Goal: Book appointment/travel/reservation

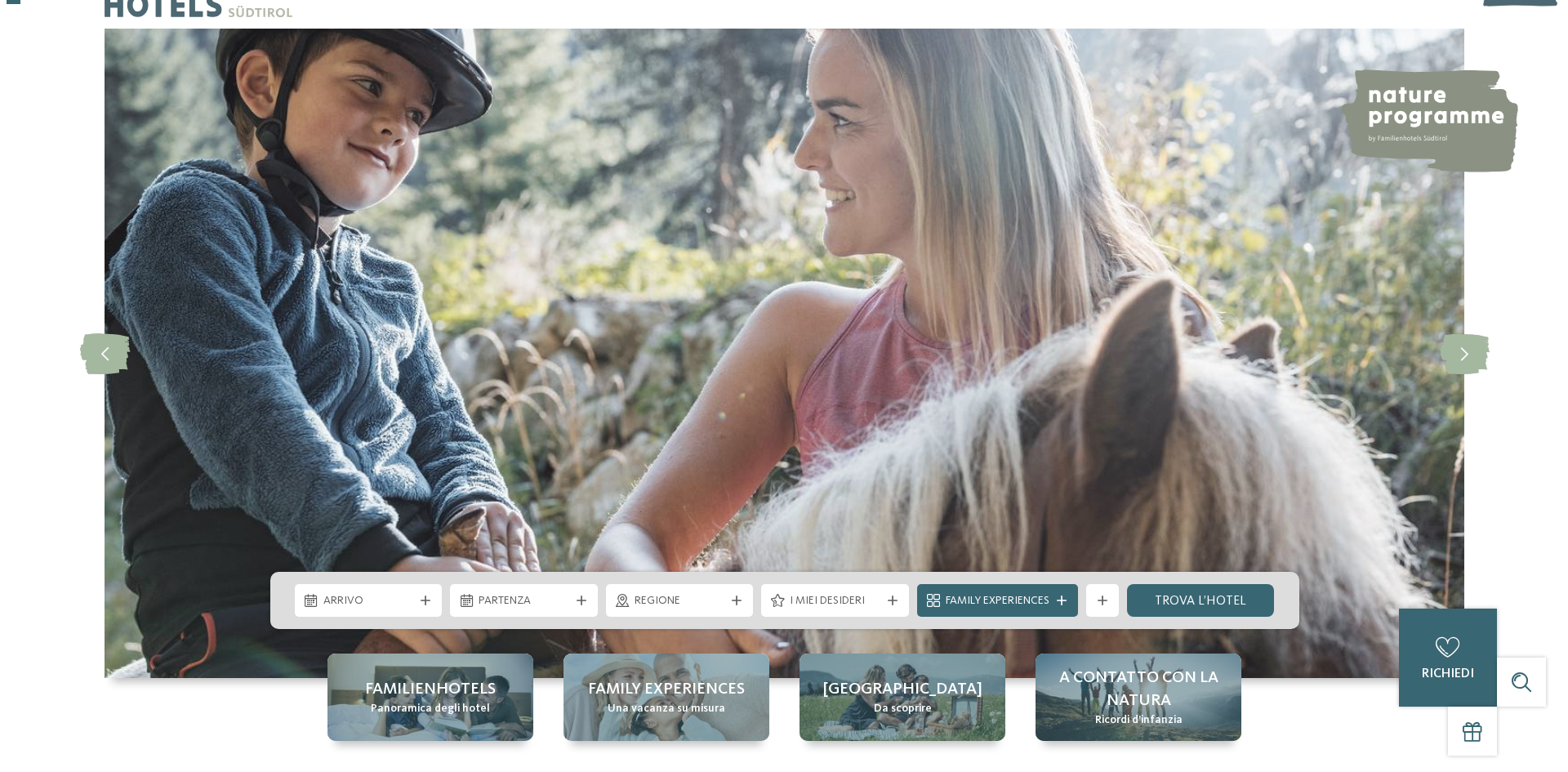
scroll to position [81, 0]
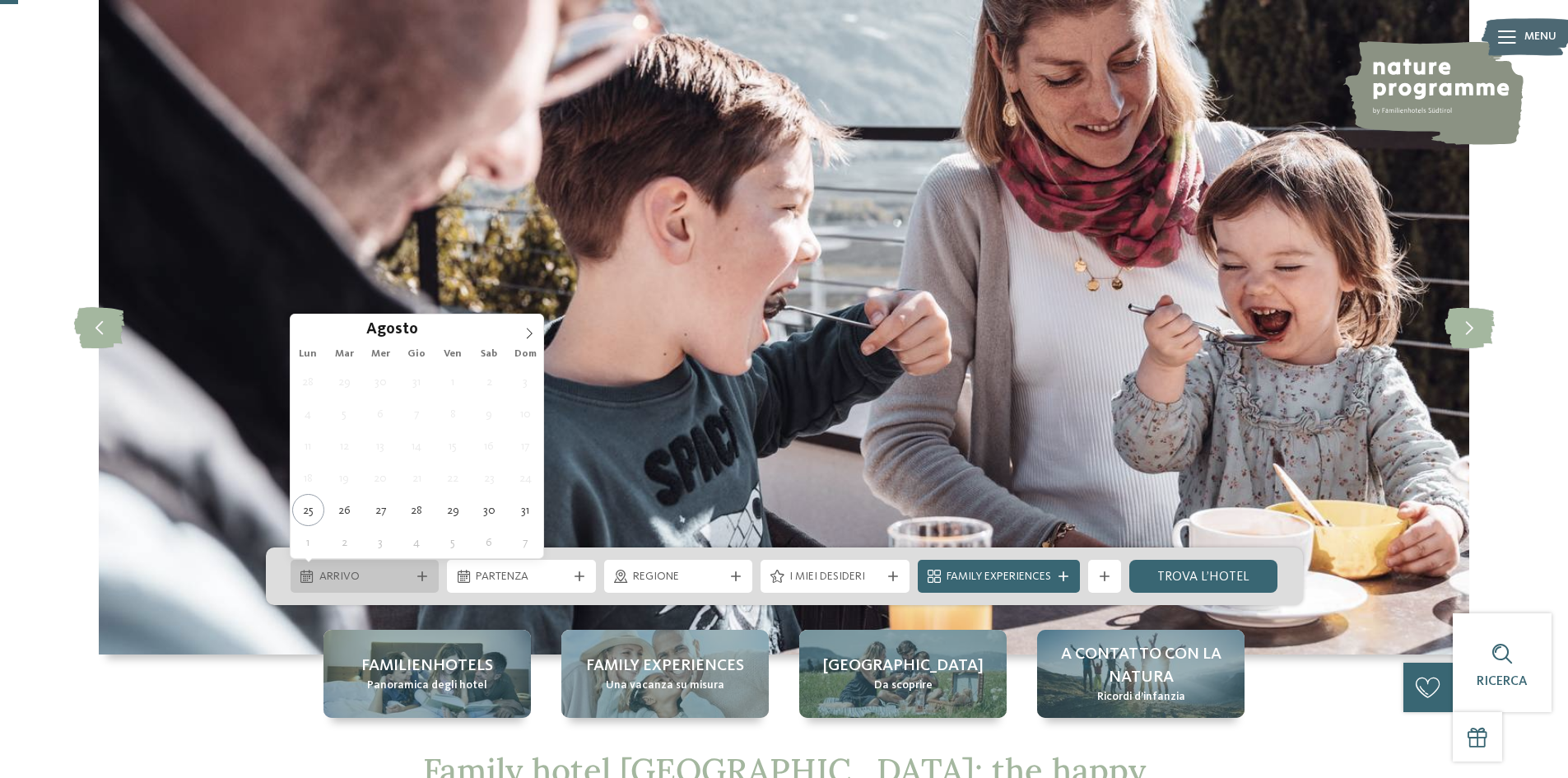
click at [402, 584] on span "Arrivo" at bounding box center [365, 577] width 91 height 16
click at [525, 329] on icon at bounding box center [529, 333] width 11 height 11
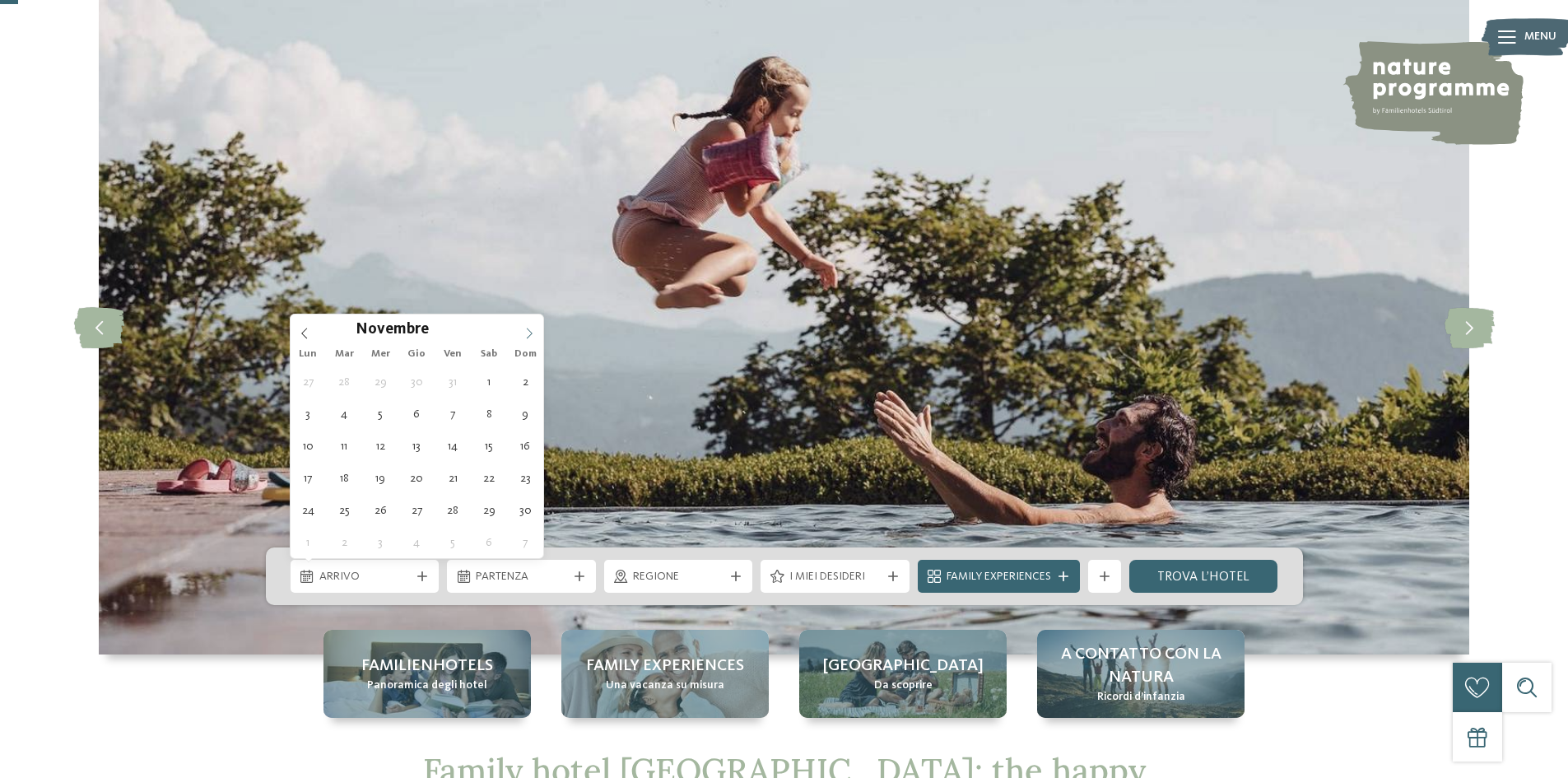
click at [525, 329] on icon at bounding box center [529, 333] width 11 height 11
type div "29.12.2025"
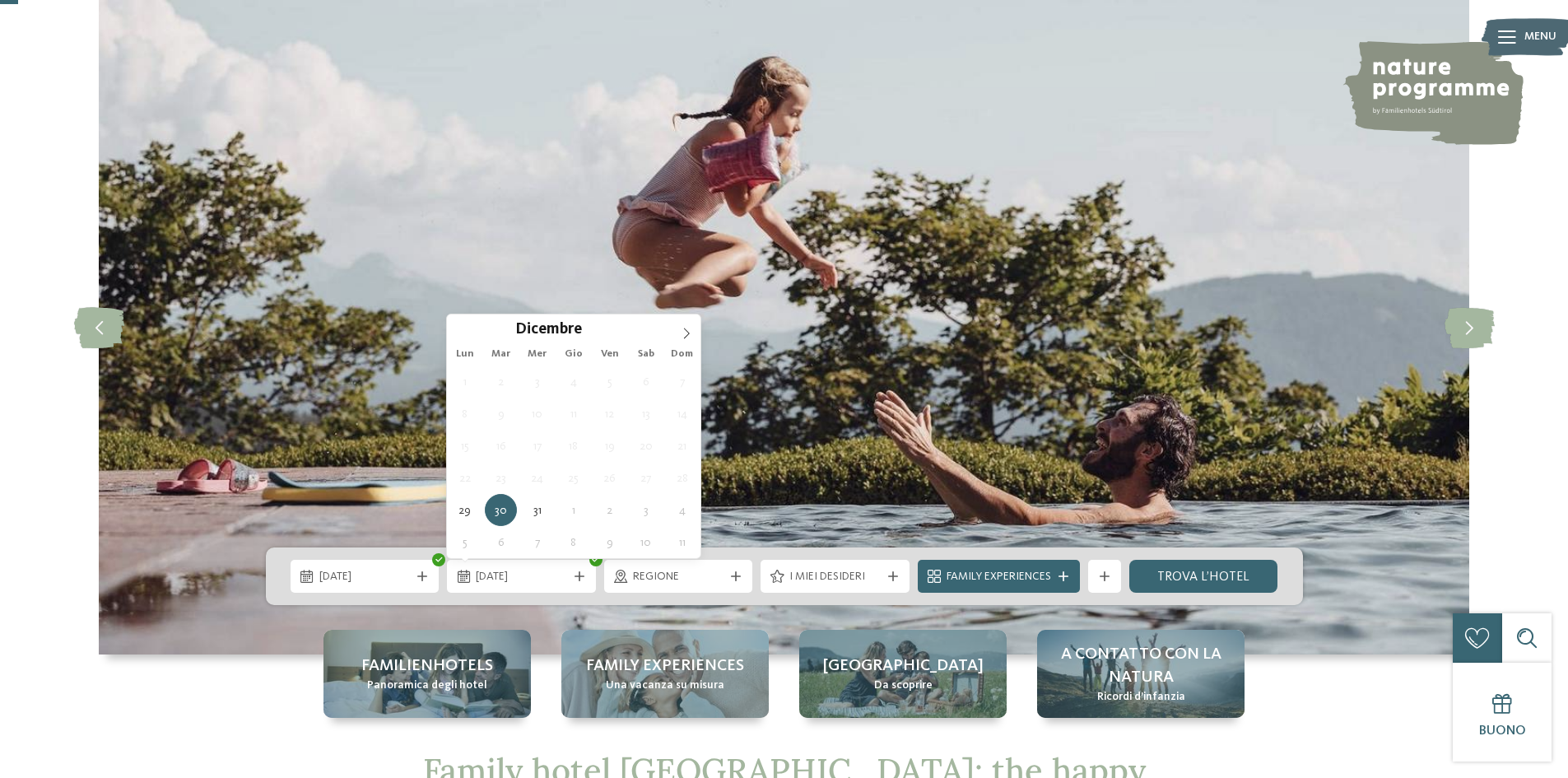
type div "02.01.2026"
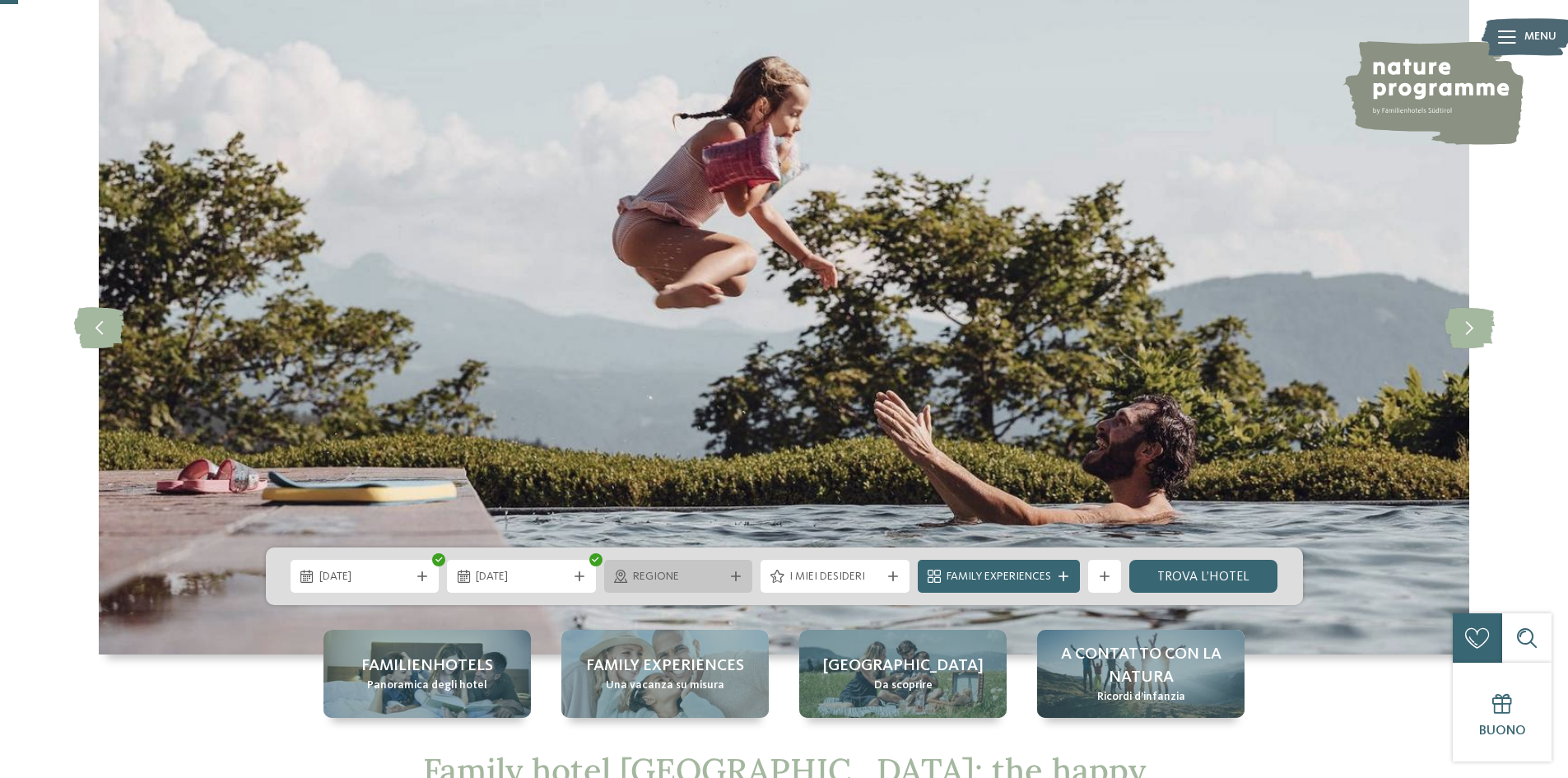
click at [672, 580] on span "Regione" at bounding box center [679, 577] width 91 height 16
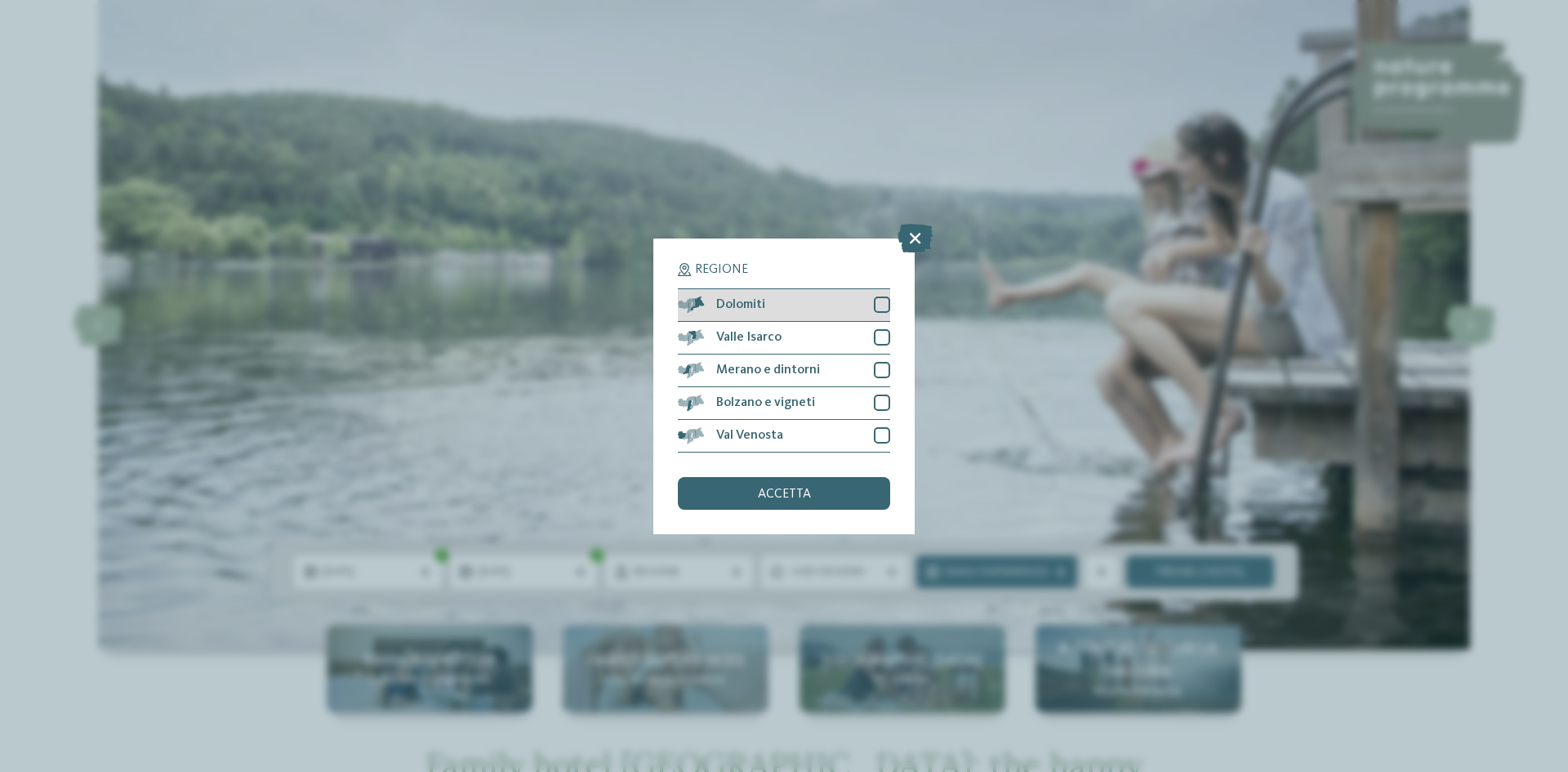
click at [879, 307] on div at bounding box center [881, 304] width 16 height 16
click at [816, 495] on div "accetta" at bounding box center [784, 493] width 212 height 33
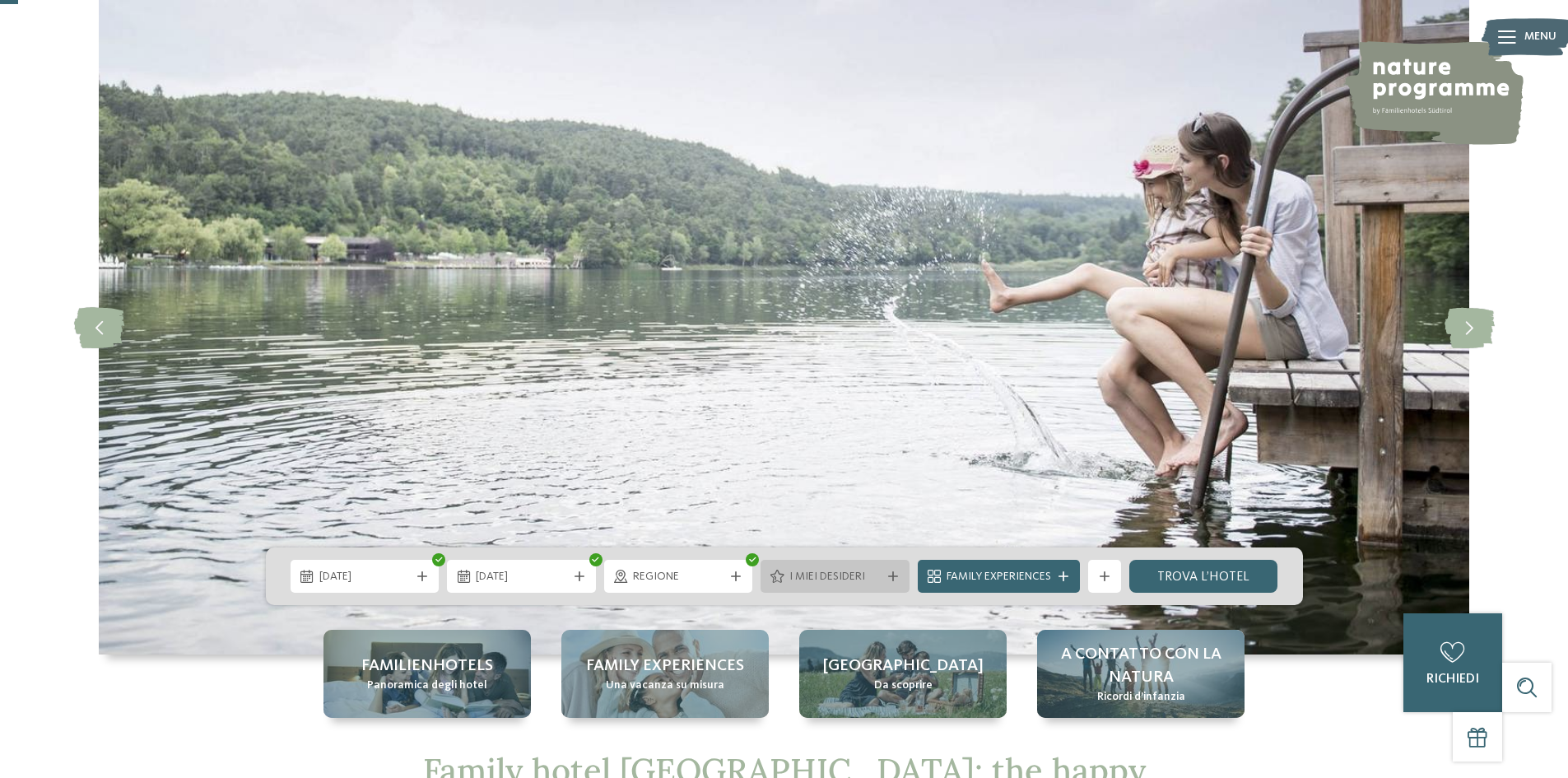
click at [818, 568] on div "I miei desideri" at bounding box center [835, 576] width 99 height 18
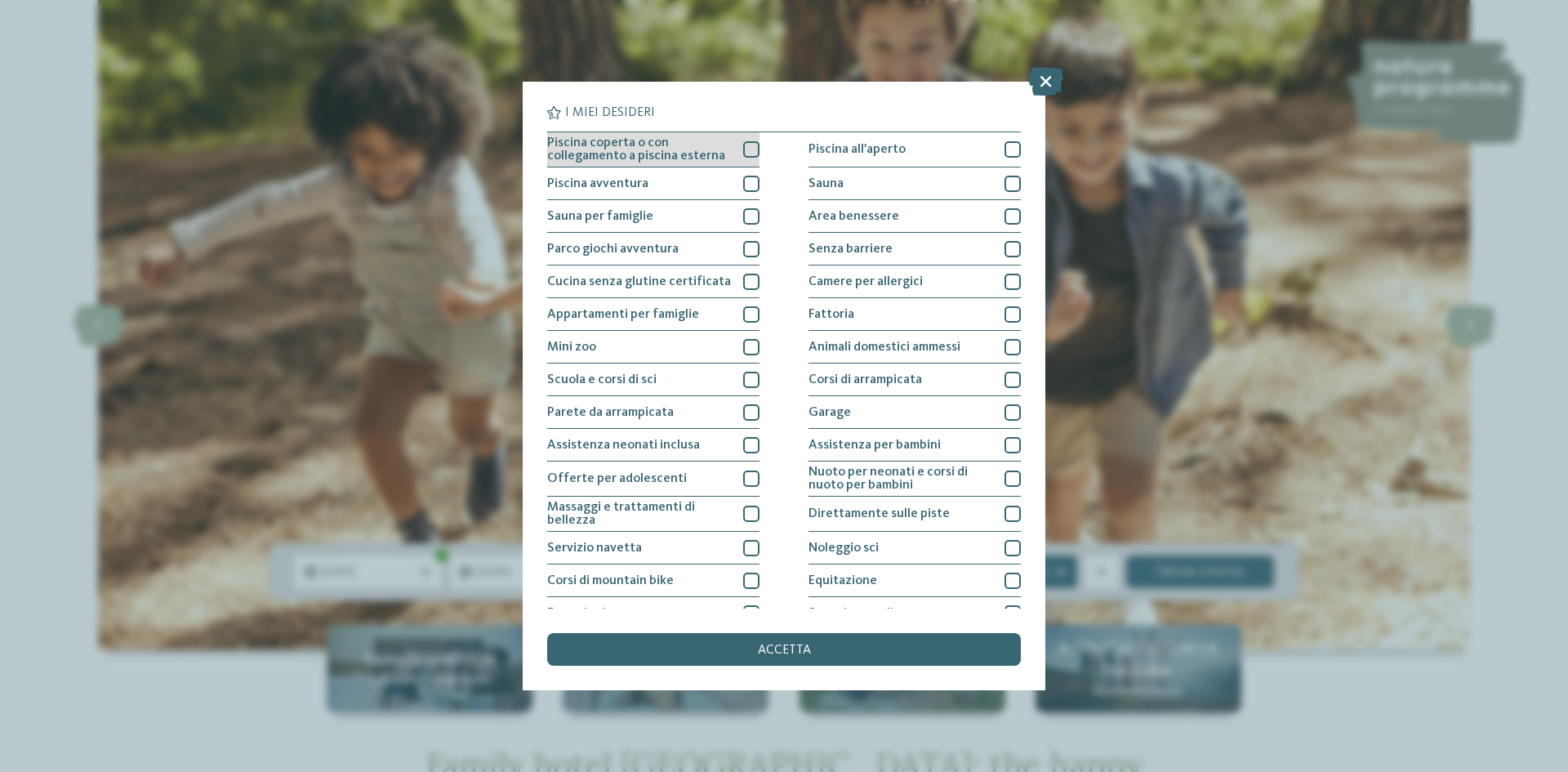
click at [643, 146] on span "Piscina coperta o con collegamento a piscina esterna" at bounding box center [638, 149] width 184 height 27
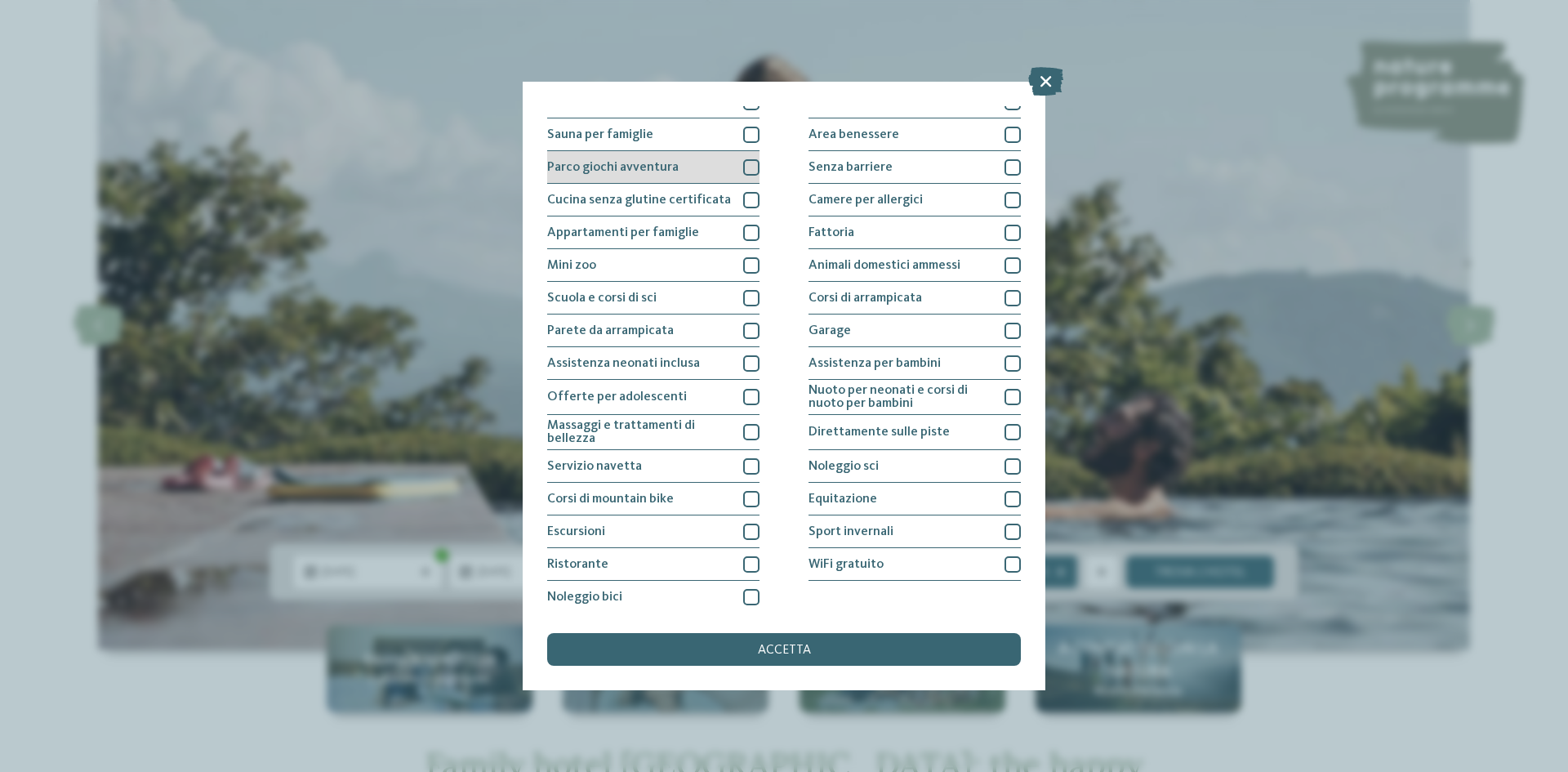
click at [638, 166] on span "Parco giochi avventura" at bounding box center [612, 167] width 132 height 13
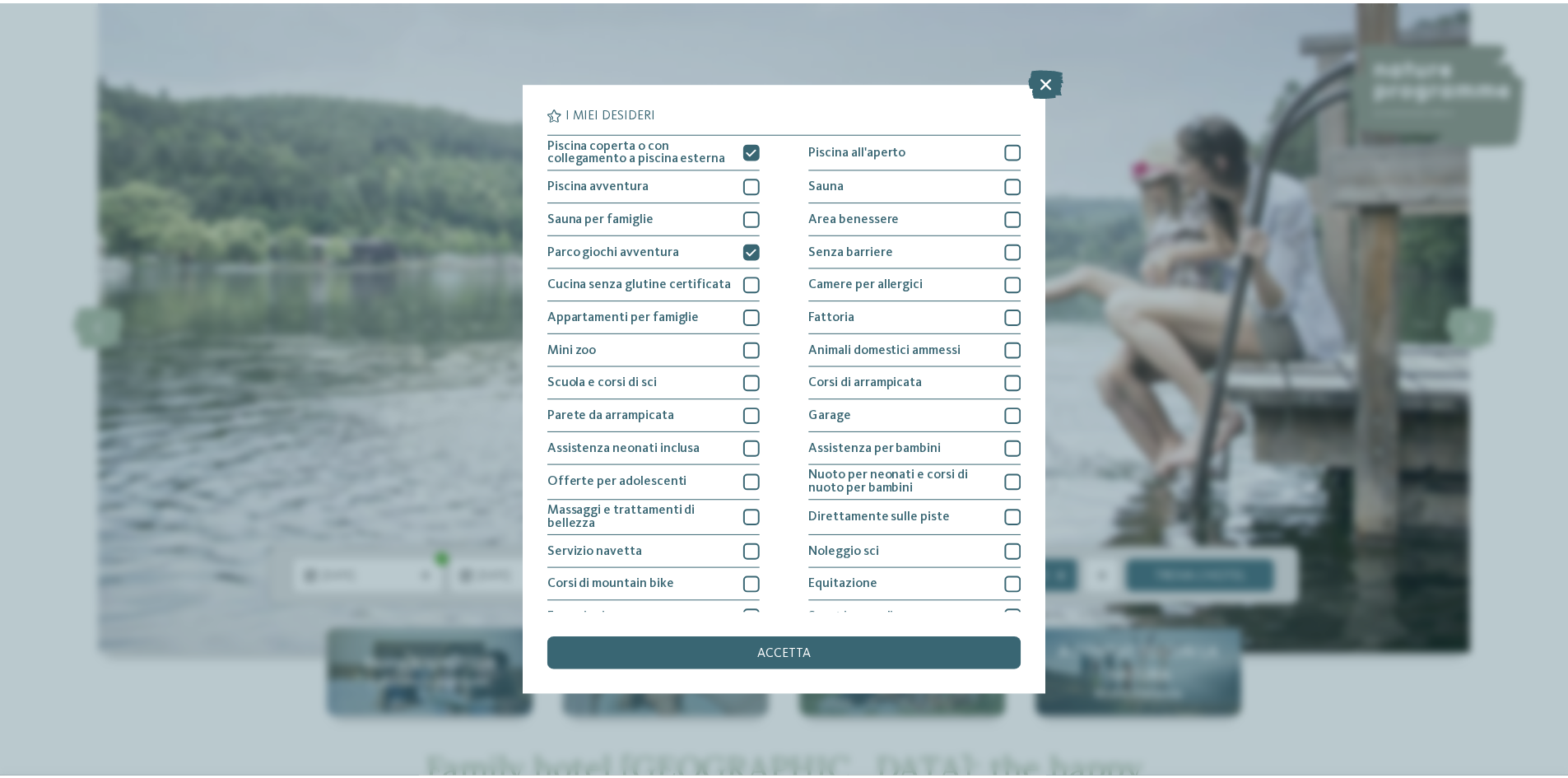
scroll to position [87, 0]
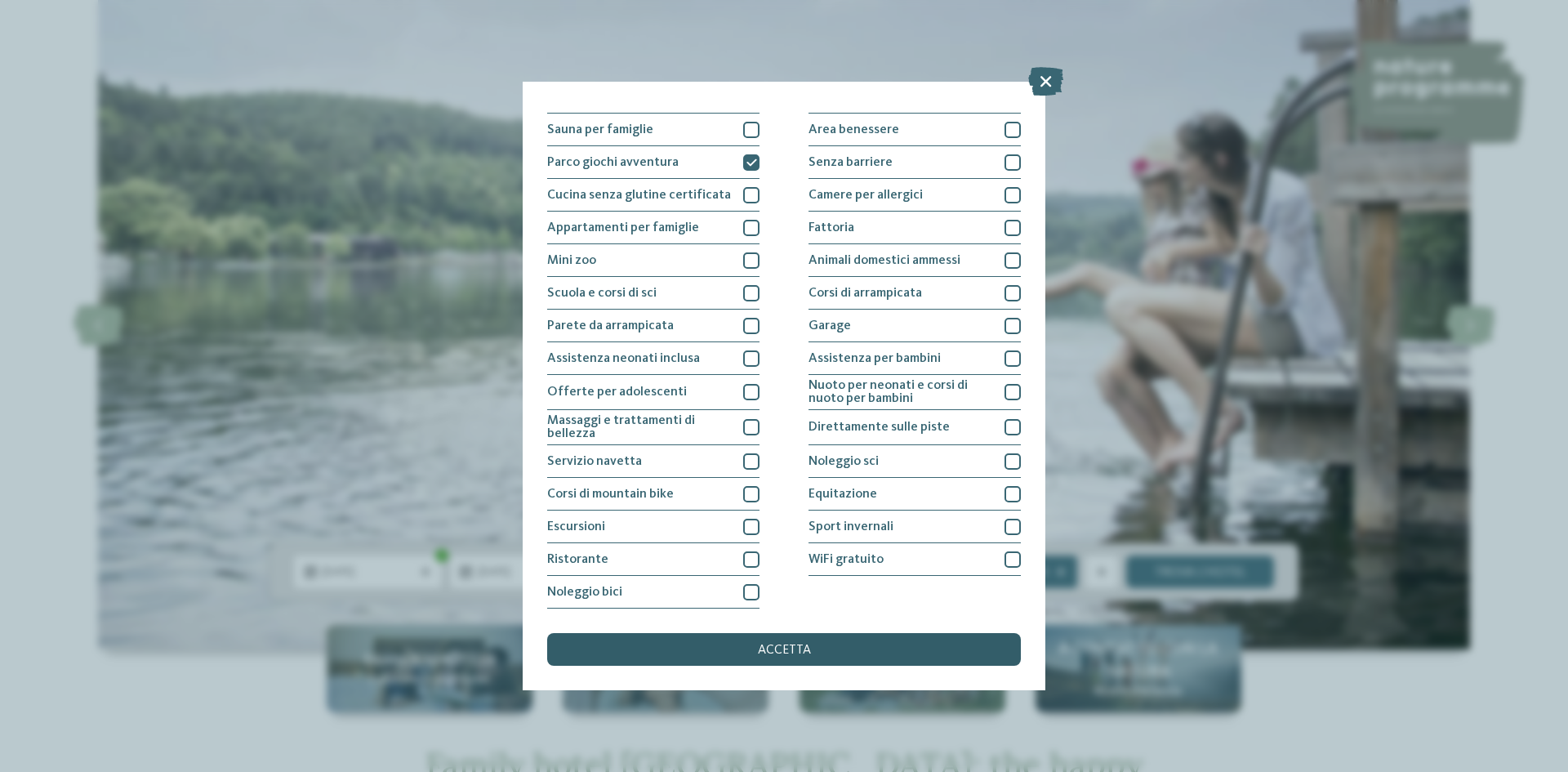
click at [778, 651] on span "accetta" at bounding box center [784, 650] width 53 height 13
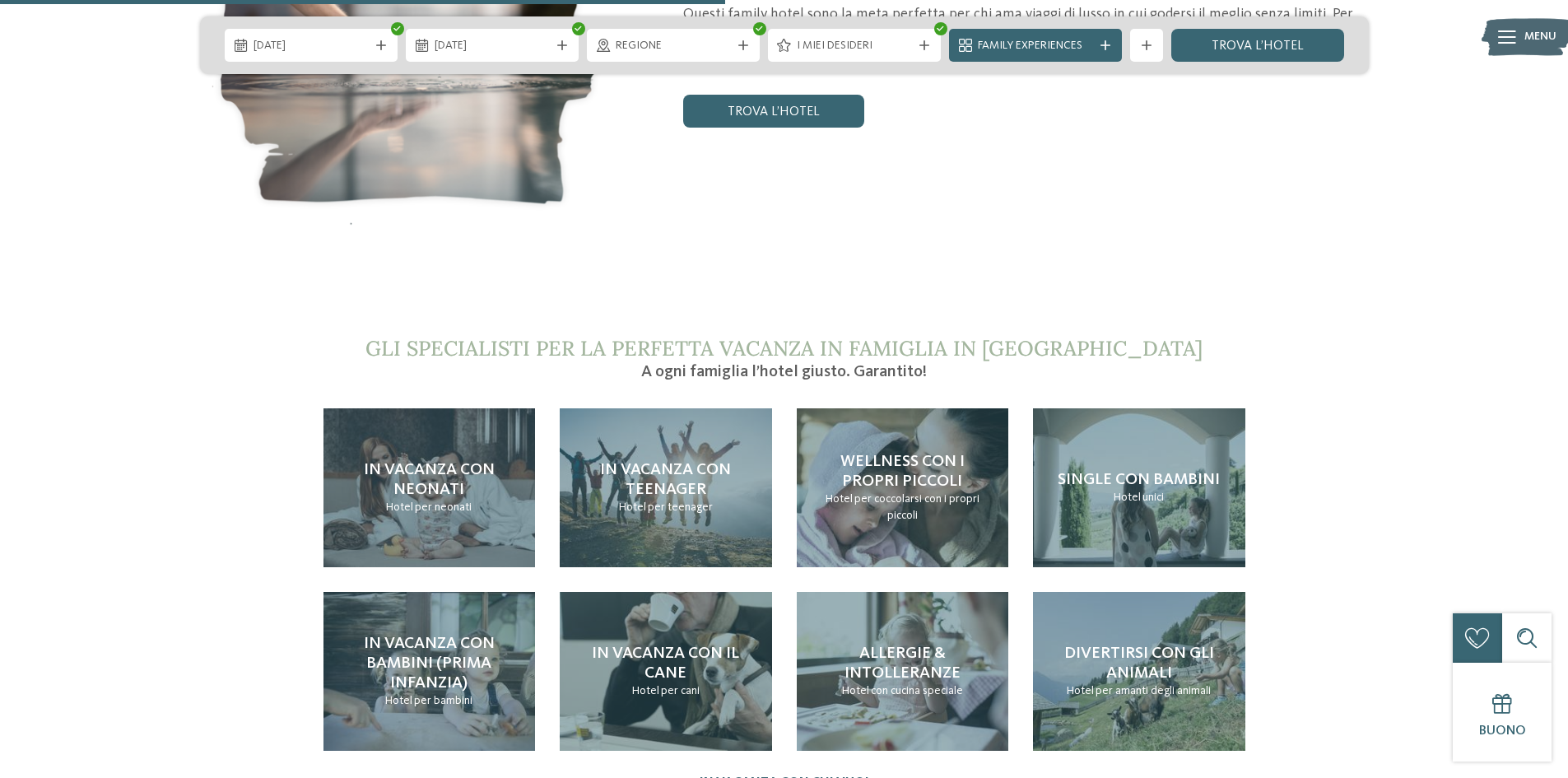
scroll to position [3540, 0]
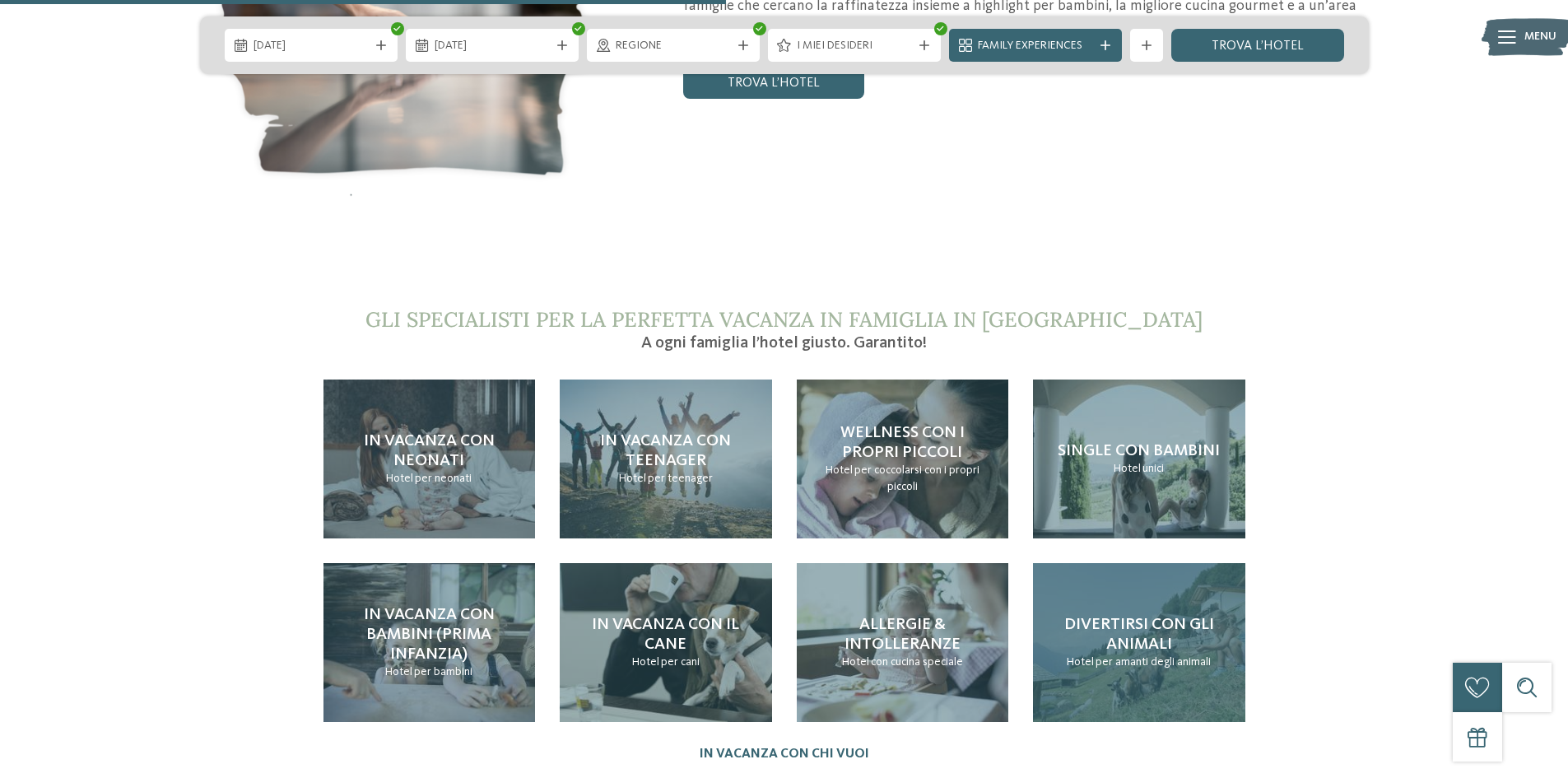
drag, startPoint x: 1084, startPoint y: 559, endPoint x: 1103, endPoint y: 568, distance: 21.0
click at [1103, 617] on span "Divertirsi con gli animali" at bounding box center [1139, 635] width 150 height 36
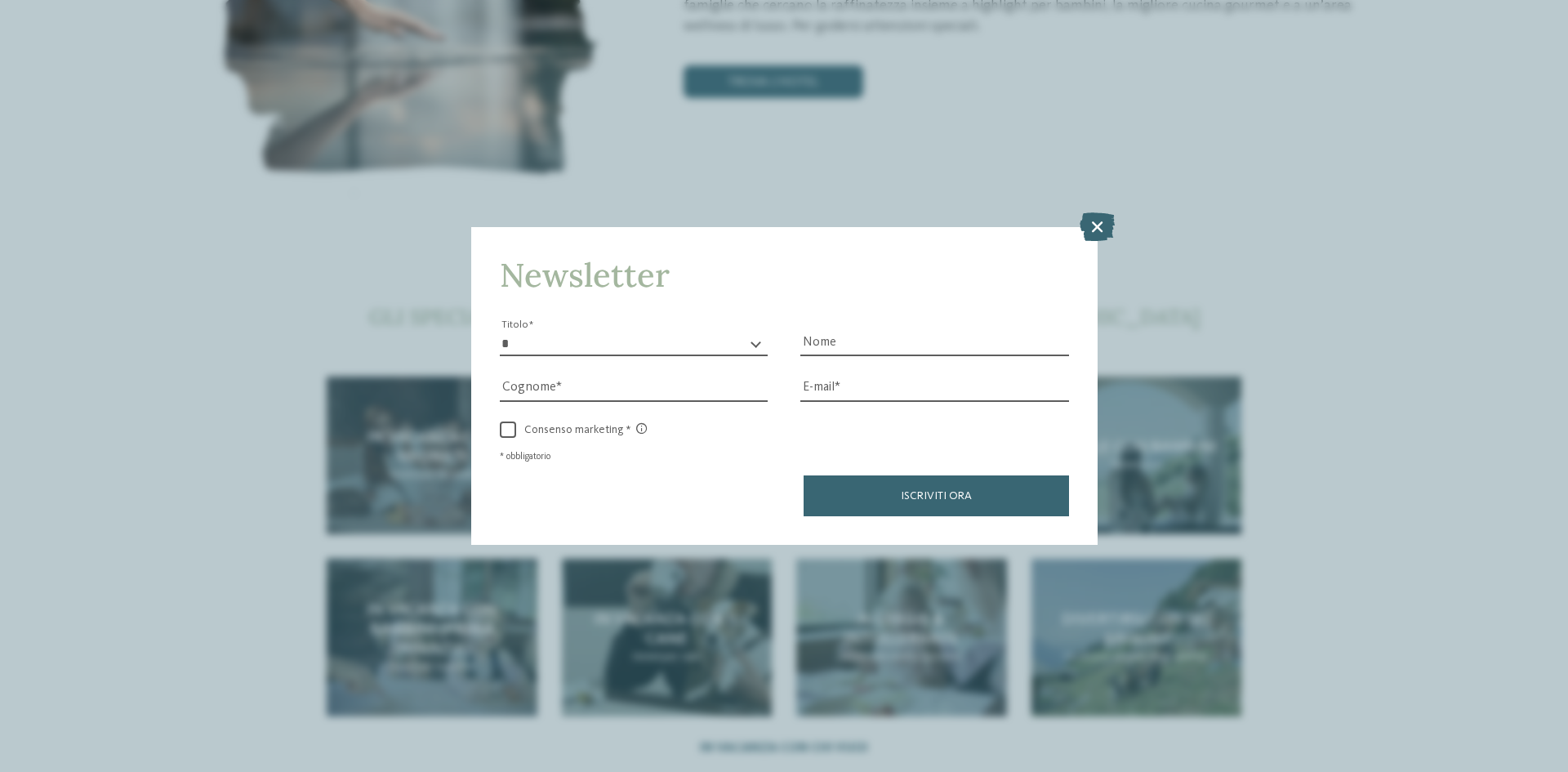
click at [1093, 234] on icon at bounding box center [1097, 226] width 35 height 28
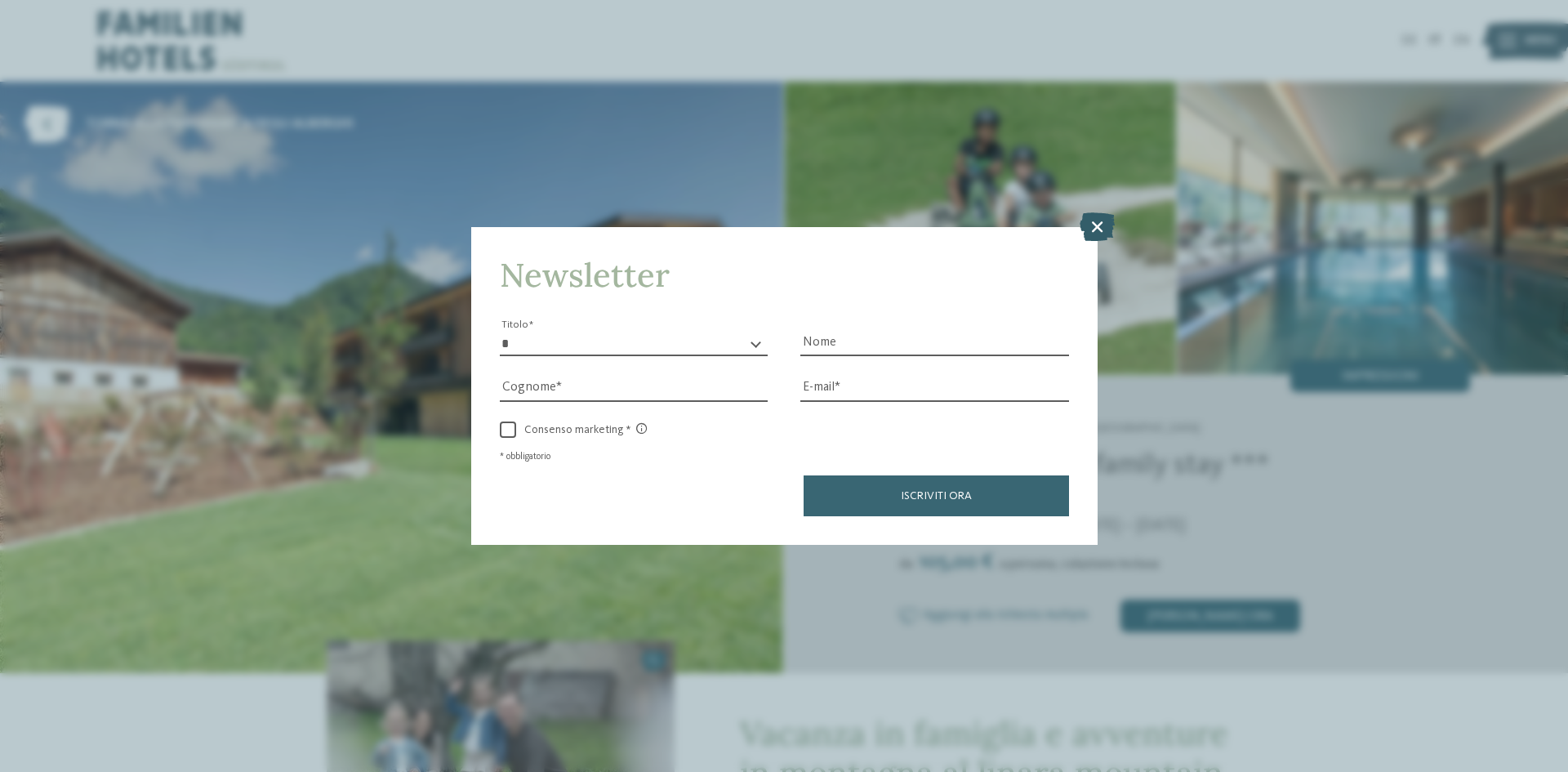
click at [1098, 223] on icon at bounding box center [1097, 226] width 35 height 28
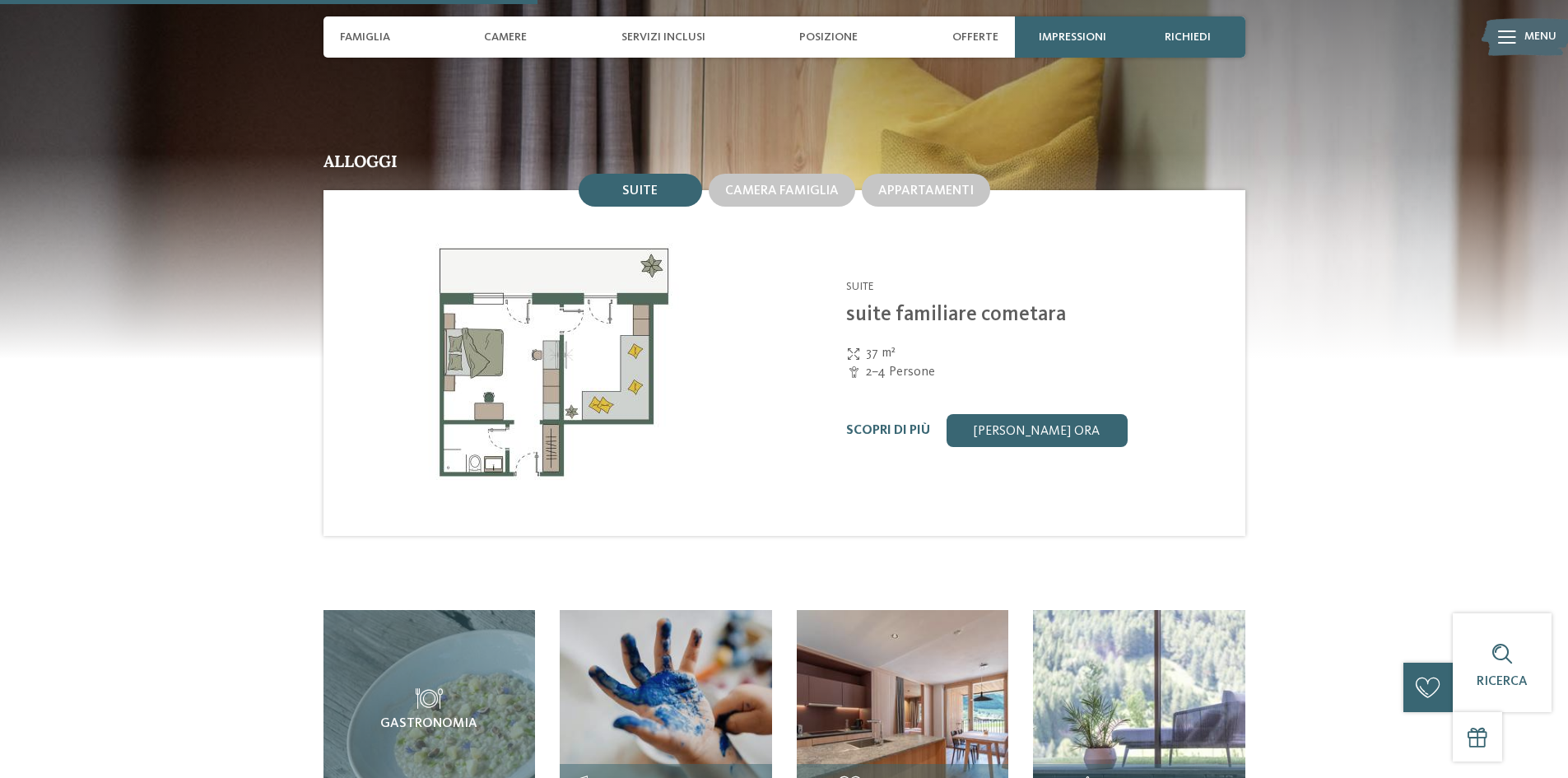
scroll to position [1811, 0]
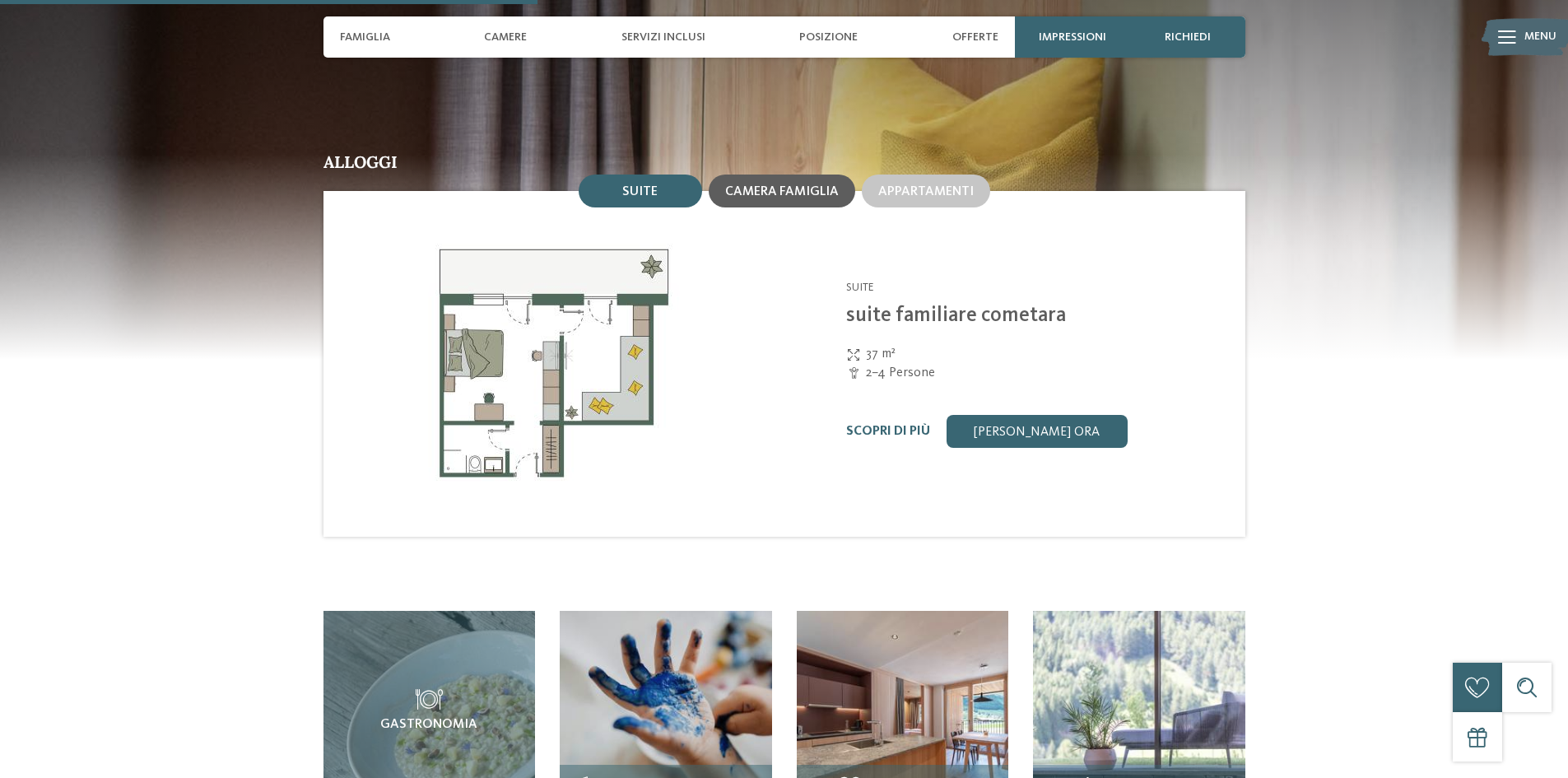
click at [806, 174] on div "Camera famiglia" at bounding box center [782, 191] width 147 height 33
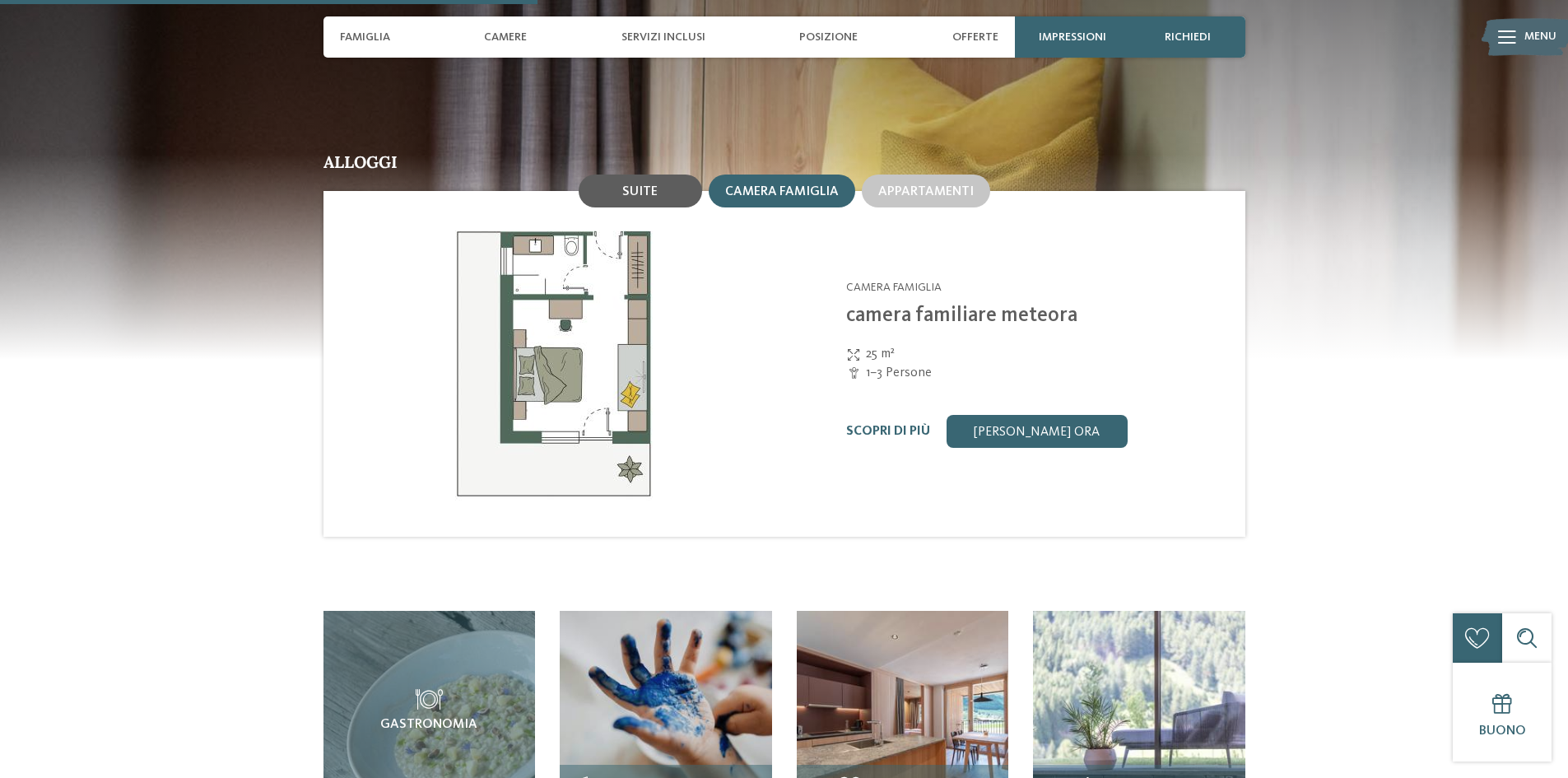
click at [629, 185] on span "Suite" at bounding box center [640, 191] width 35 height 13
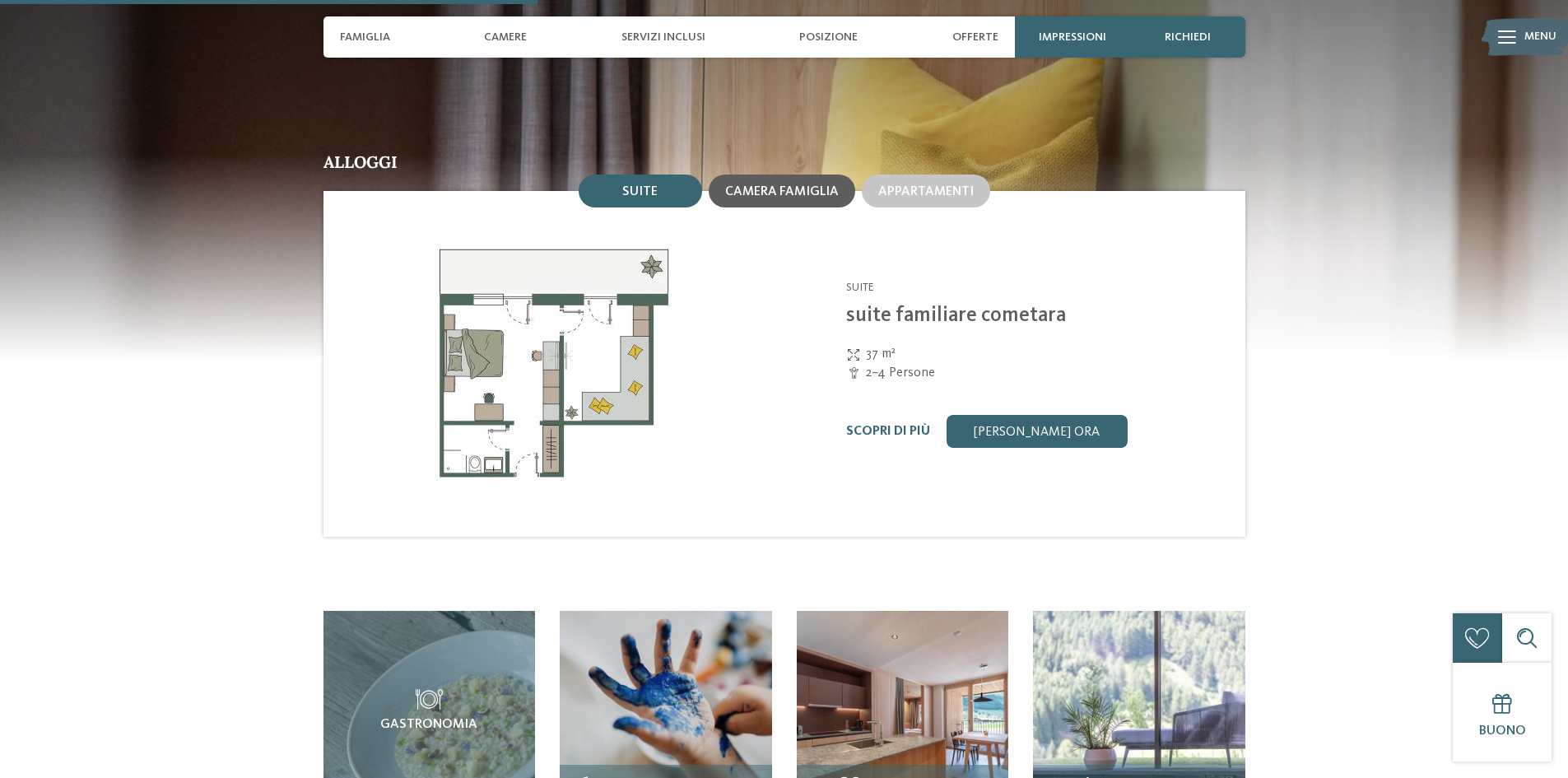
click at [775, 185] on span "Camera famiglia" at bounding box center [782, 191] width 114 height 13
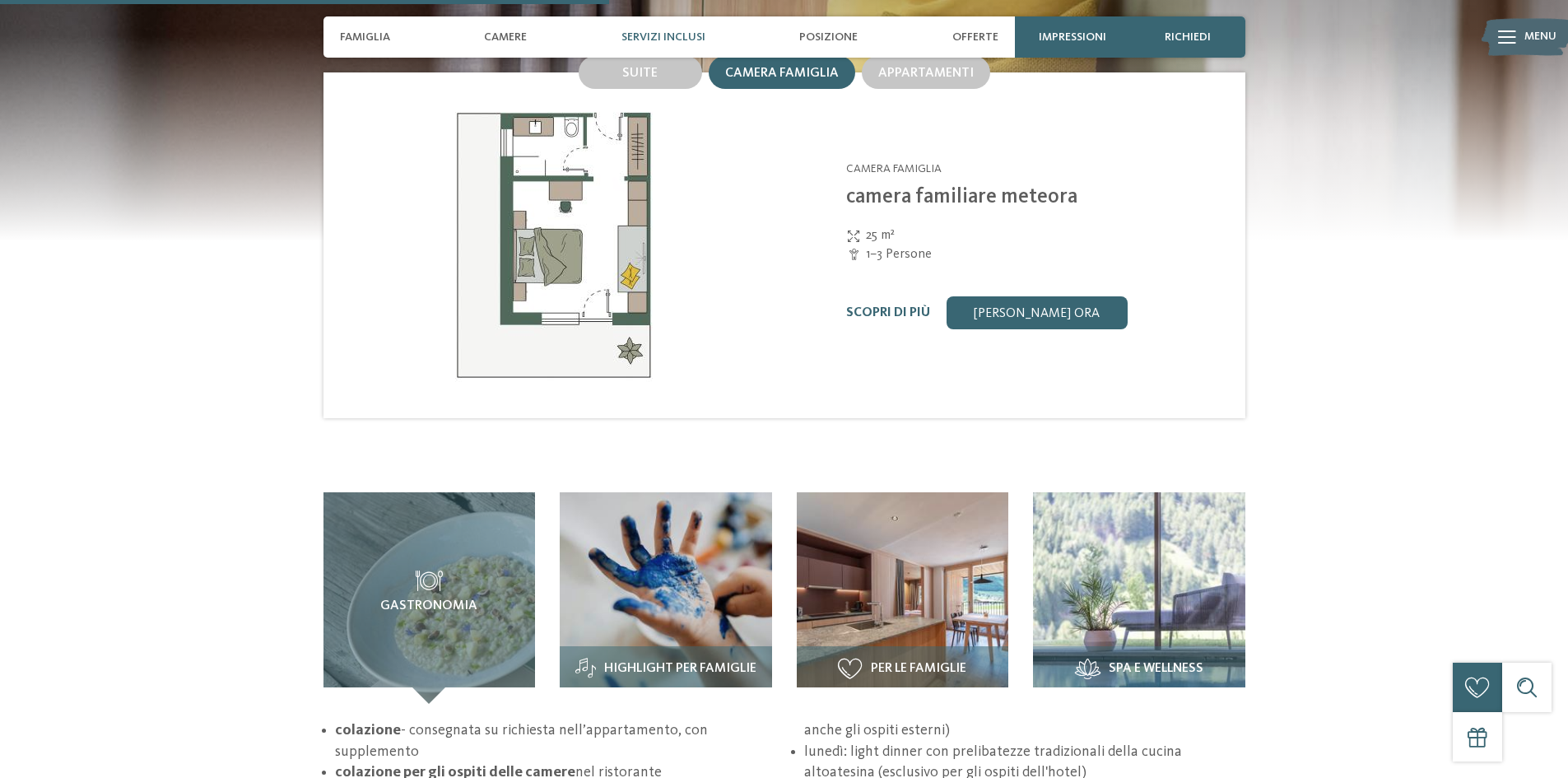
scroll to position [2058, 0]
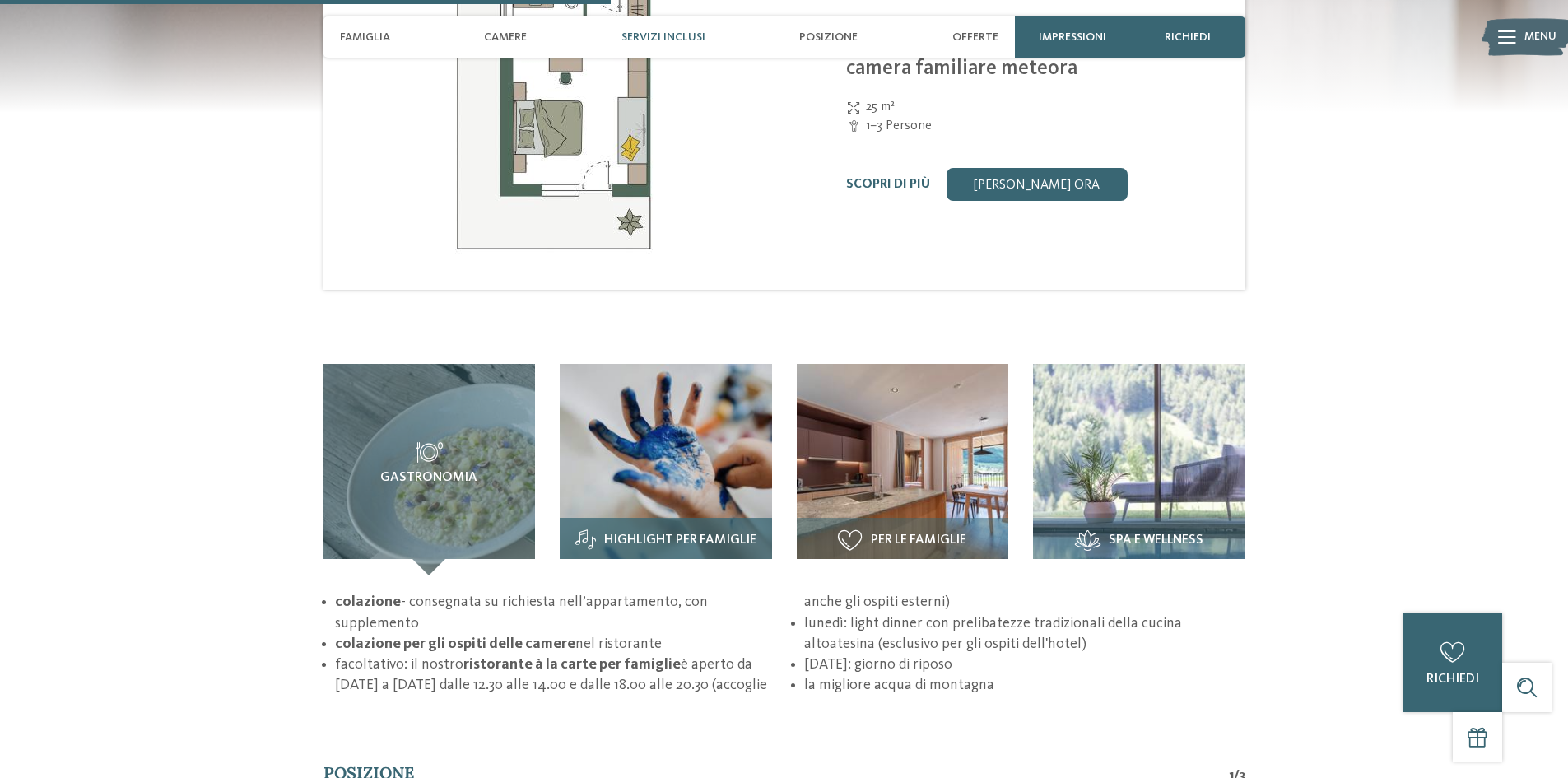
click at [713, 533] on span "Highlight per famiglie" at bounding box center [681, 540] width 153 height 15
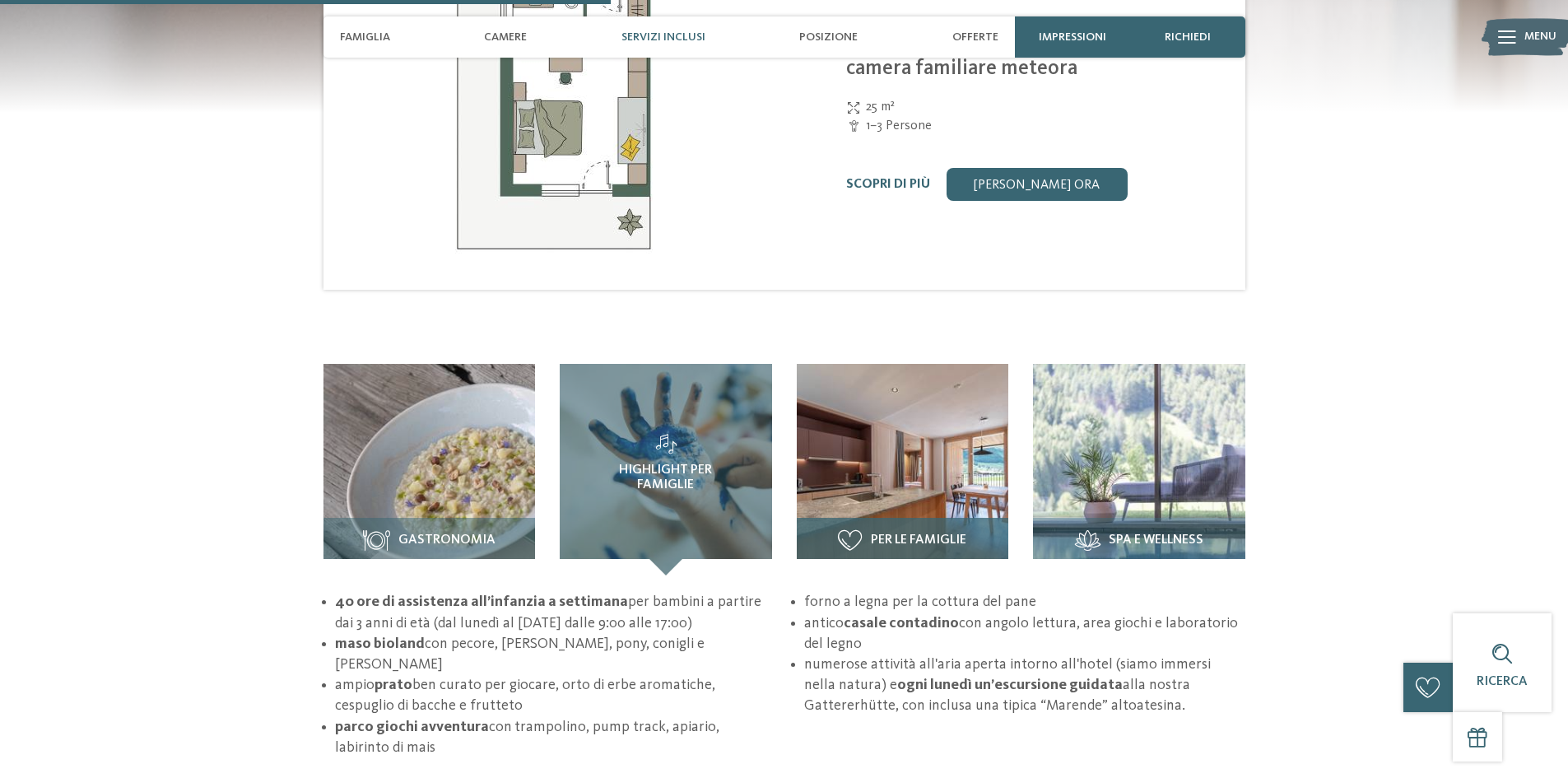
click at [886, 427] on img at bounding box center [903, 470] width 212 height 212
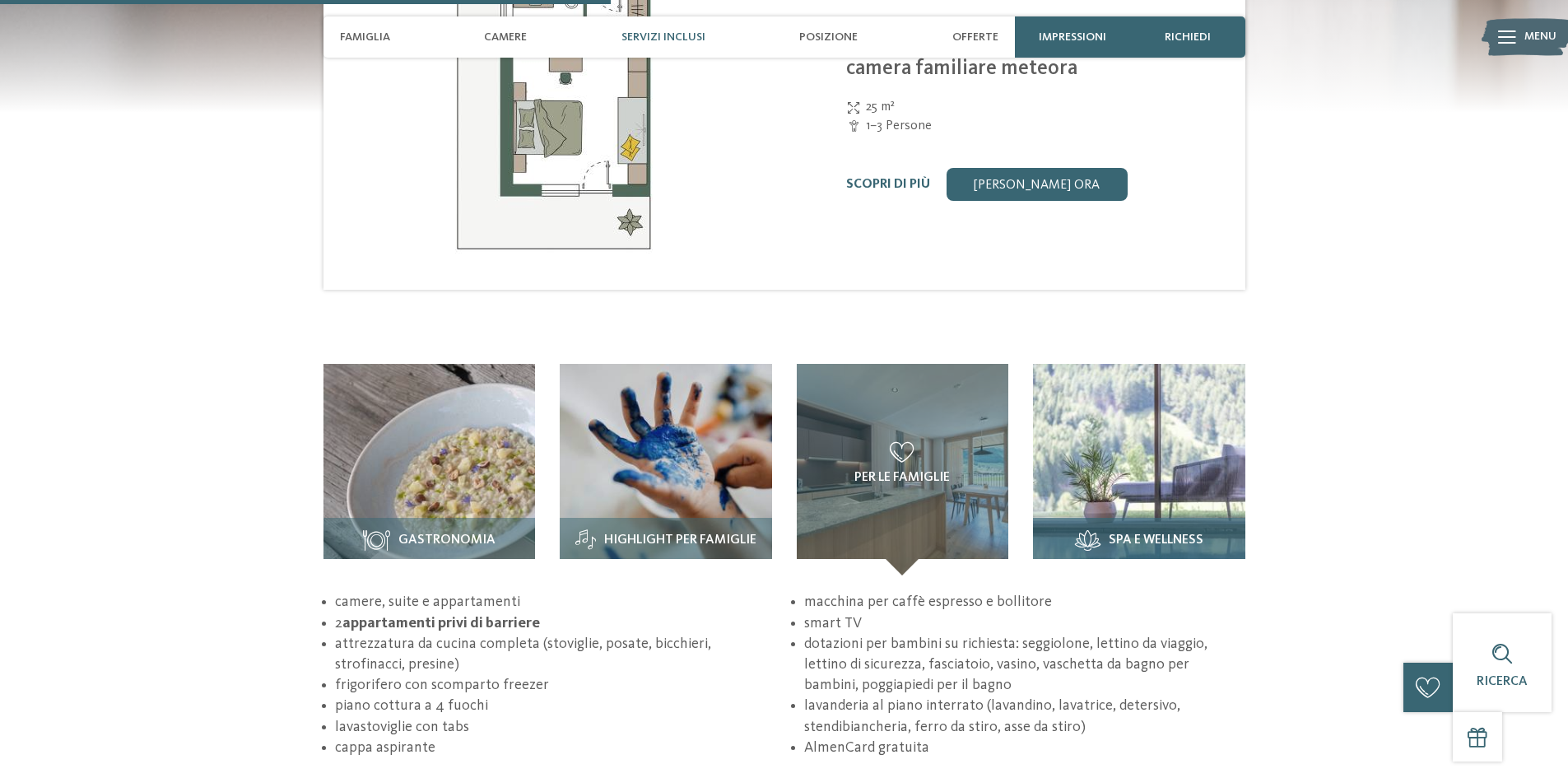
click at [1083, 419] on img at bounding box center [1139, 470] width 212 height 212
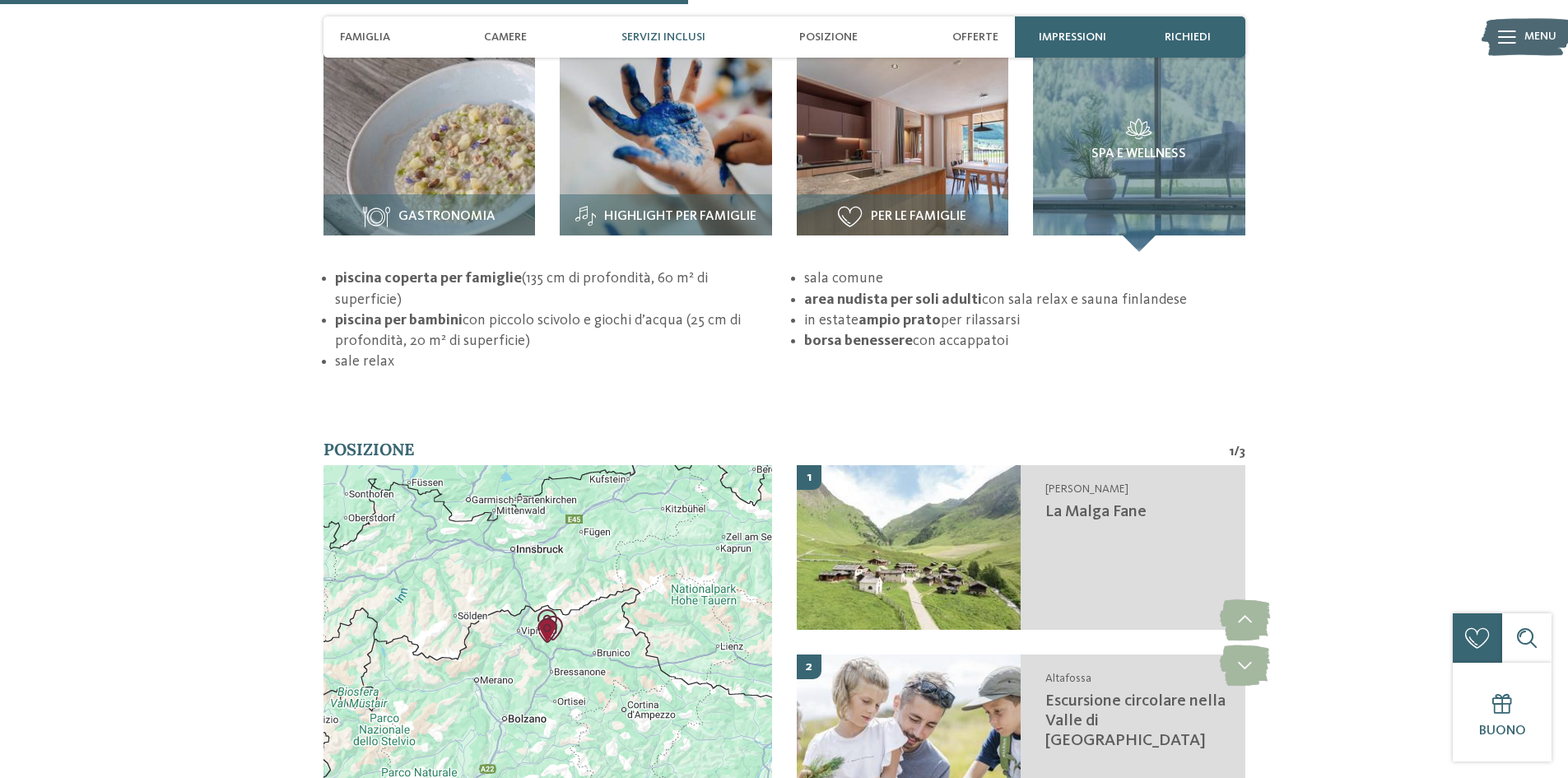
scroll to position [2387, 0]
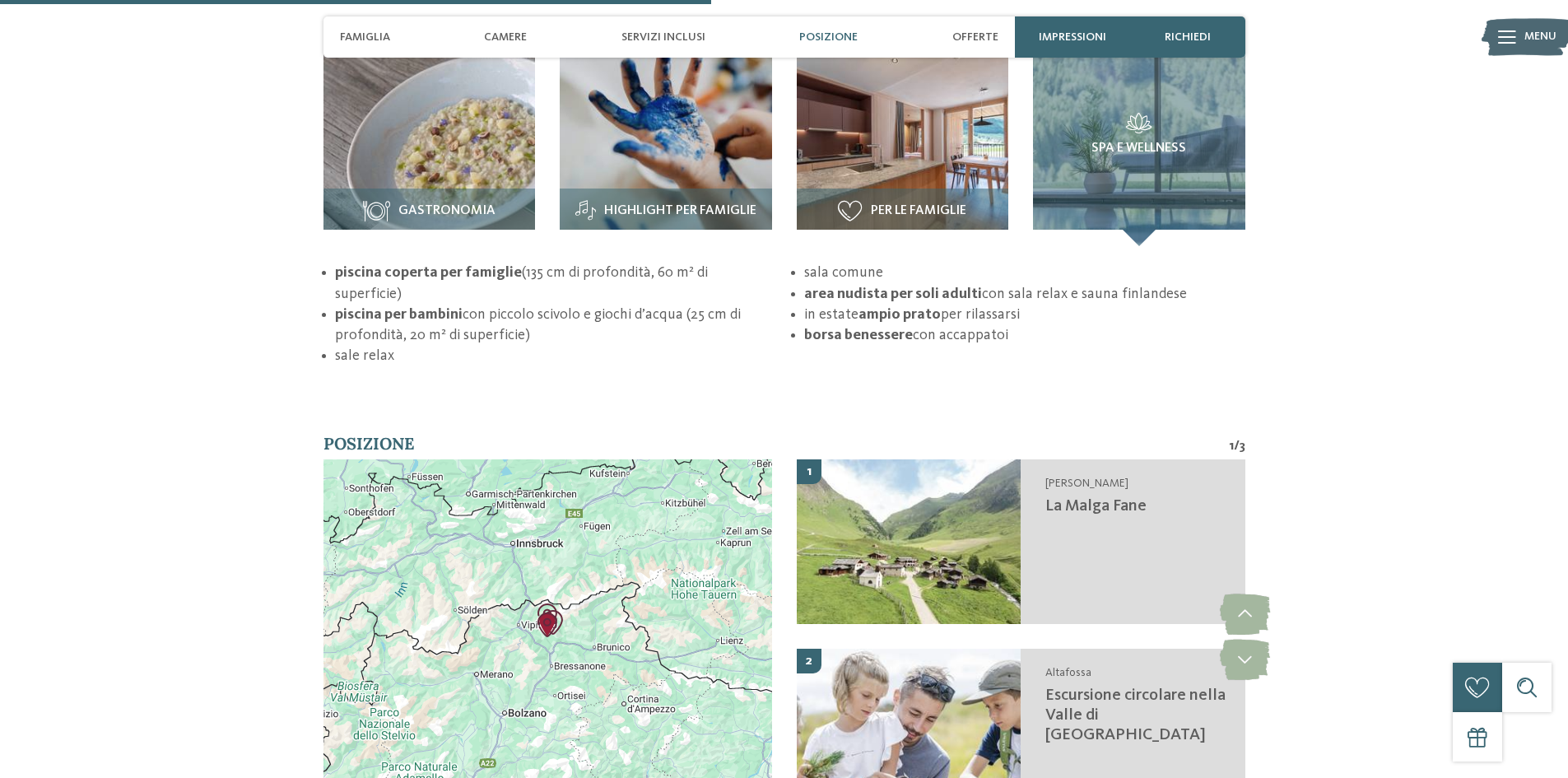
click at [539, 572] on div at bounding box center [548, 637] width 448 height 354
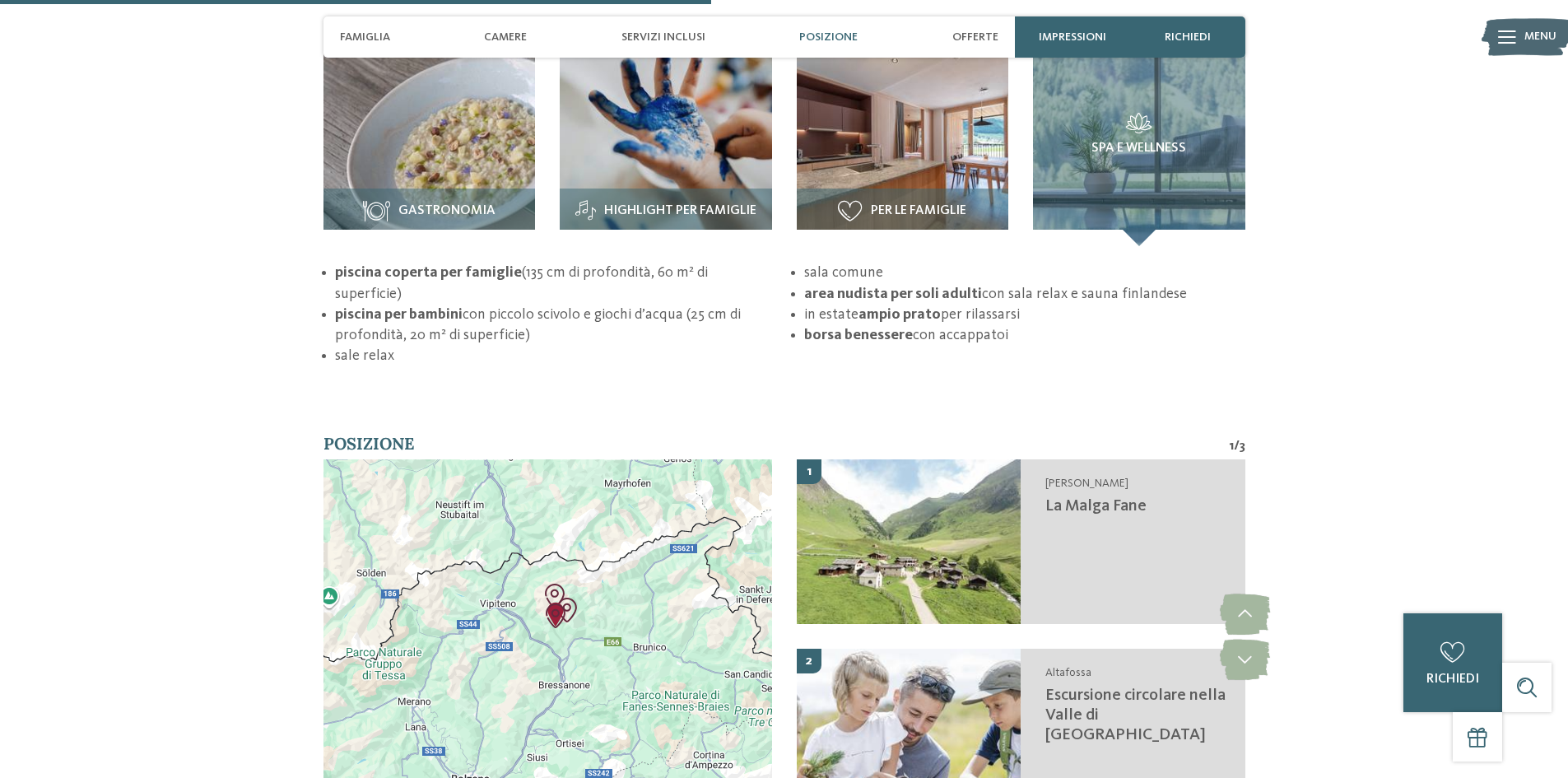
click at [539, 572] on div at bounding box center [548, 637] width 448 height 354
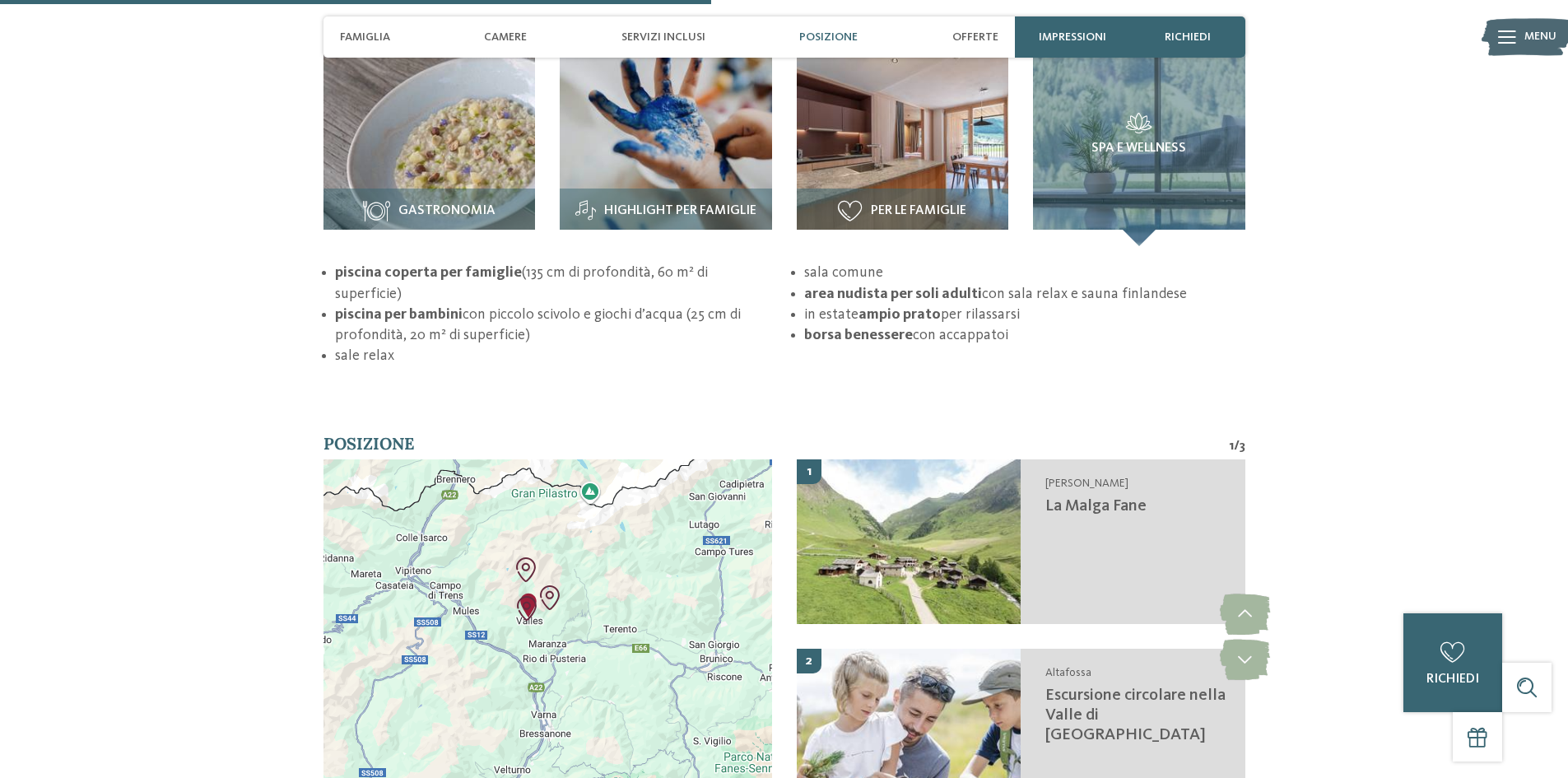
drag, startPoint x: 574, startPoint y: 580, endPoint x: 567, endPoint y: 584, distance: 8.1
click at [567, 584] on div at bounding box center [548, 637] width 448 height 354
click at [544, 551] on div at bounding box center [548, 637] width 448 height 354
drag, startPoint x: 544, startPoint y: 551, endPoint x: 559, endPoint y: 594, distance: 45.5
click at [544, 551] on div at bounding box center [548, 637] width 448 height 354
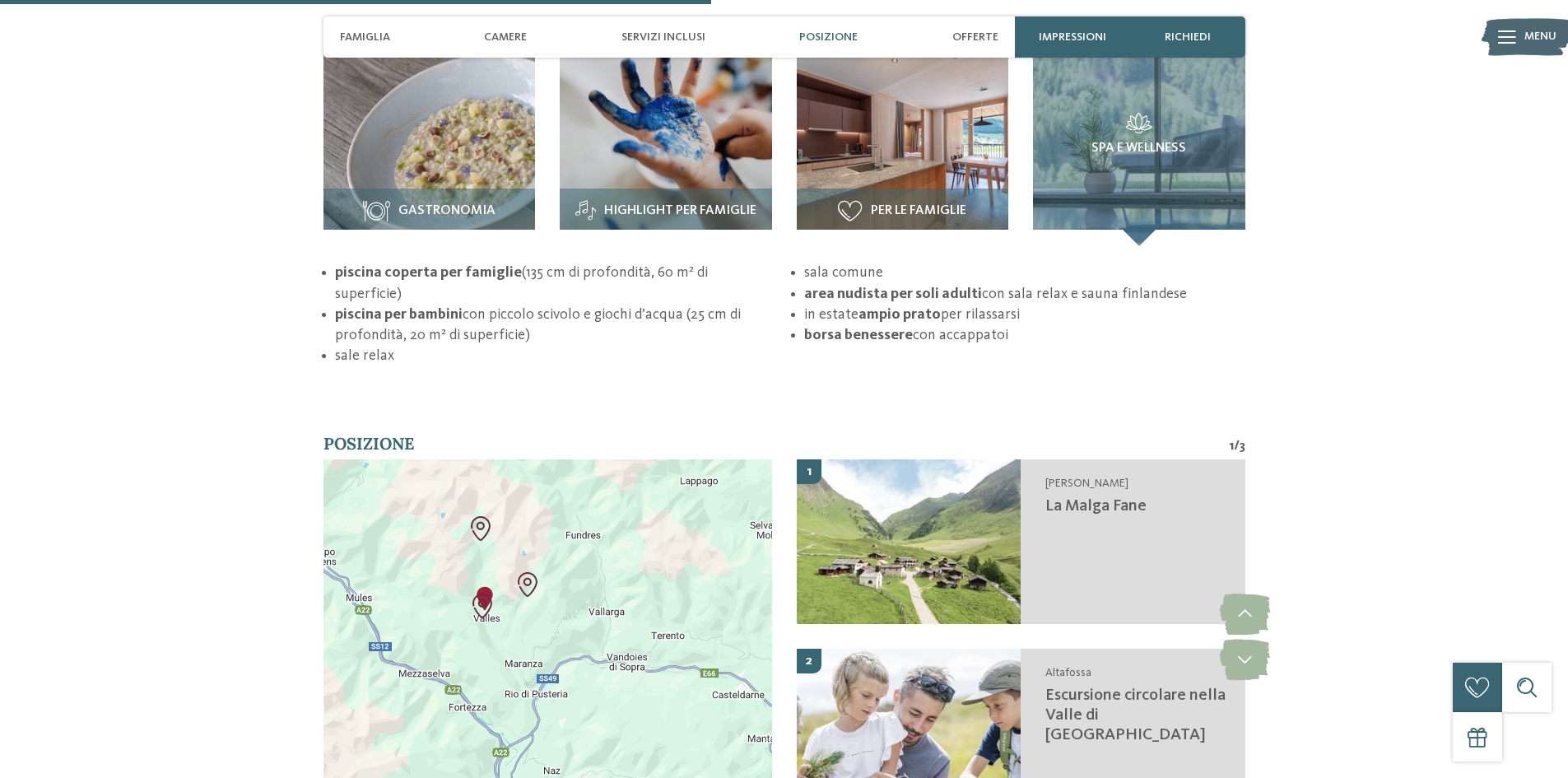
drag, startPoint x: 567, startPoint y: 583, endPoint x: 534, endPoint y: 582, distance: 33.0
click at [534, 582] on div at bounding box center [548, 637] width 448 height 354
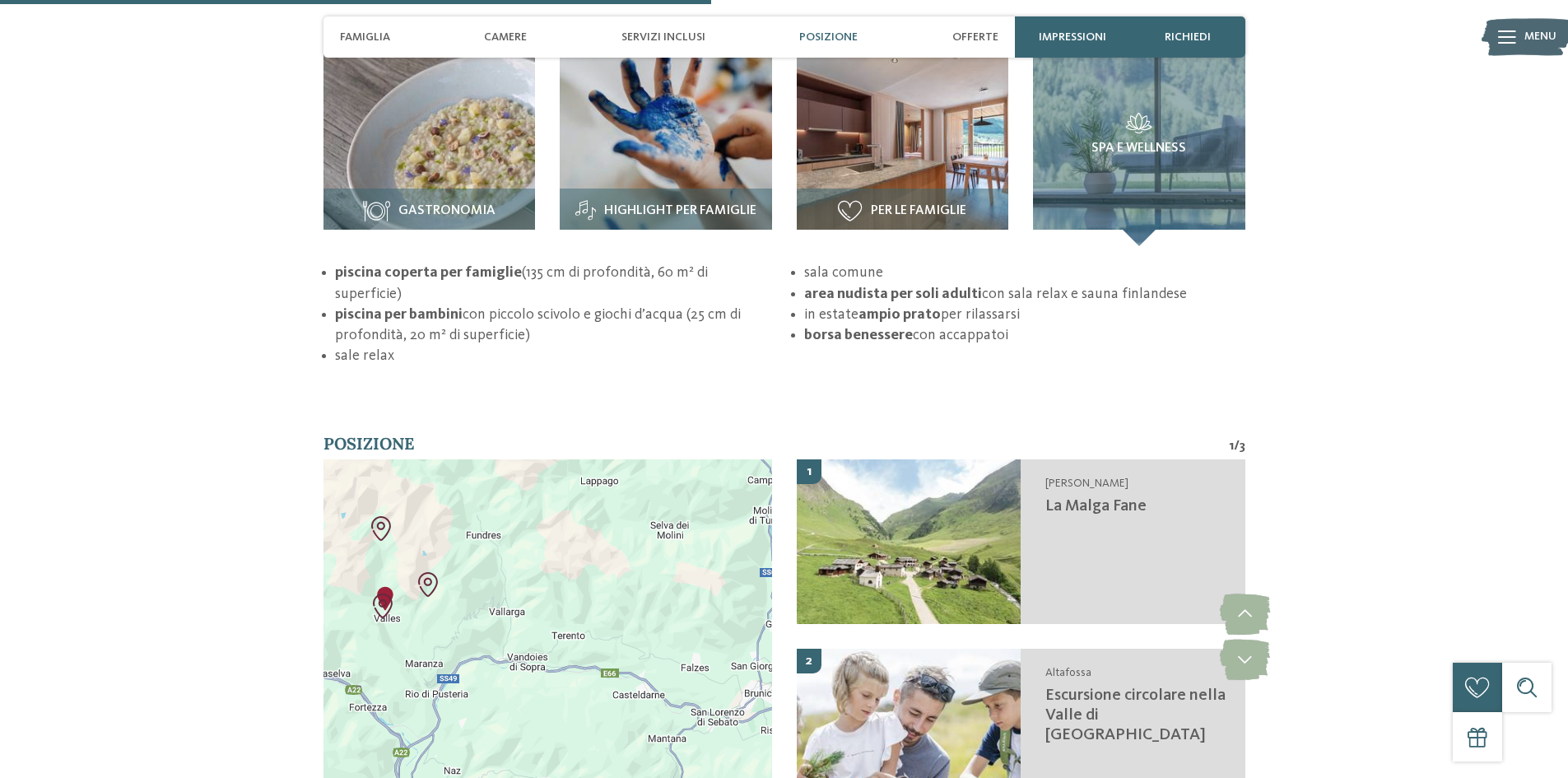
drag, startPoint x: 542, startPoint y: 574, endPoint x: 440, endPoint y: 573, distance: 102.0
click at [440, 573] on div at bounding box center [548, 637] width 448 height 354
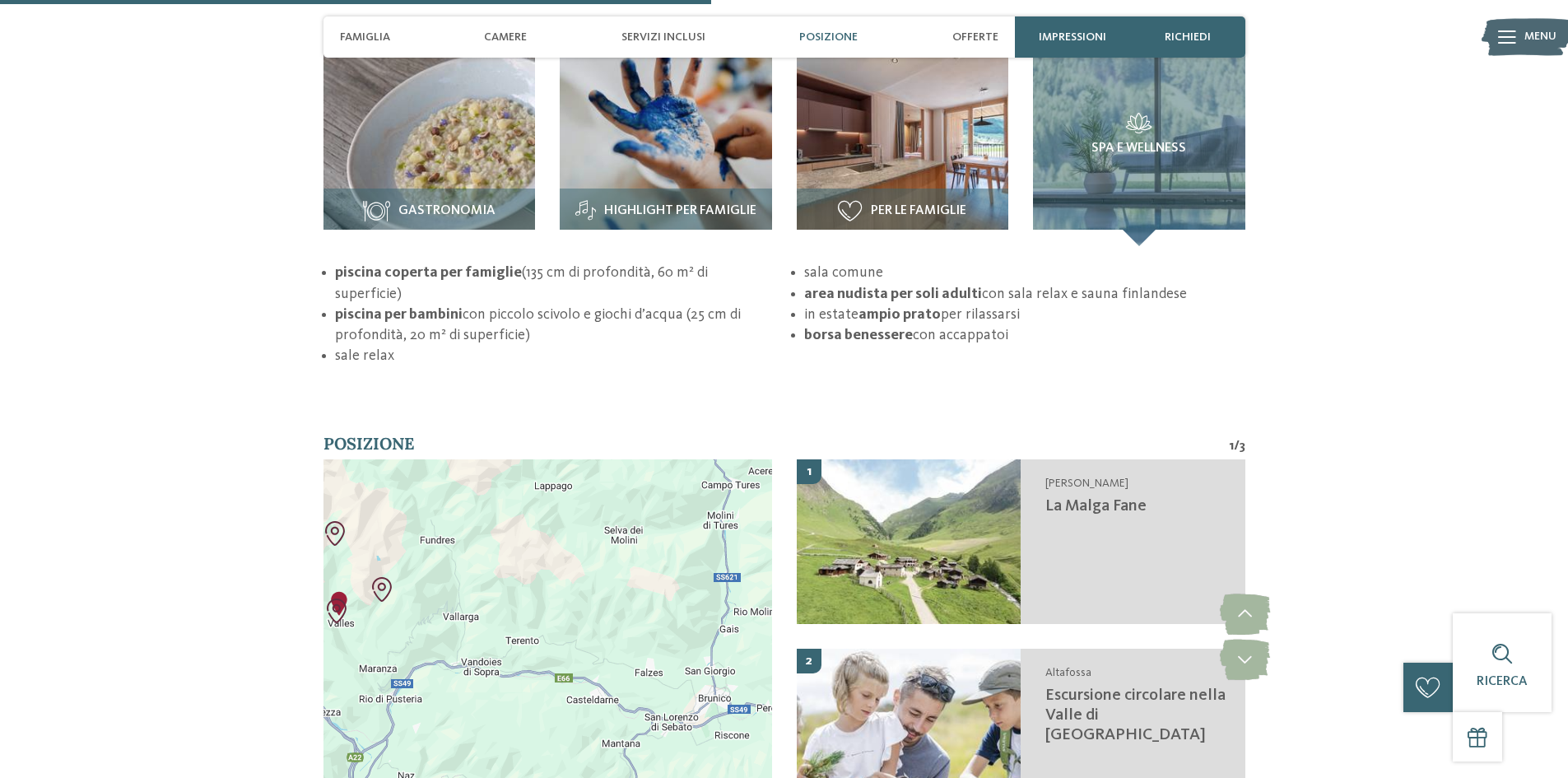
drag, startPoint x: 458, startPoint y: 579, endPoint x: 409, endPoint y: 584, distance: 49.3
click at [409, 584] on div at bounding box center [548, 637] width 448 height 354
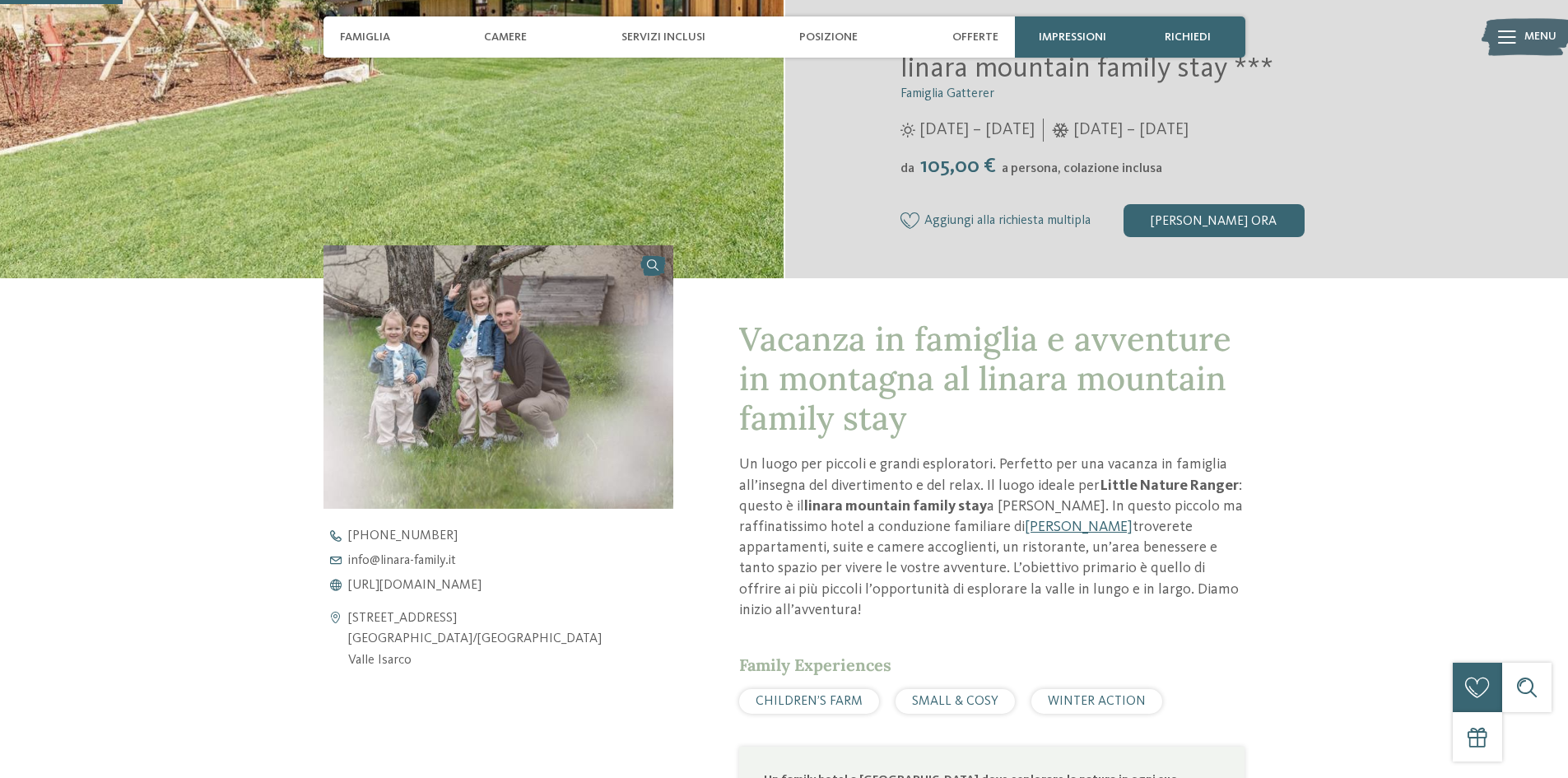
scroll to position [0, 0]
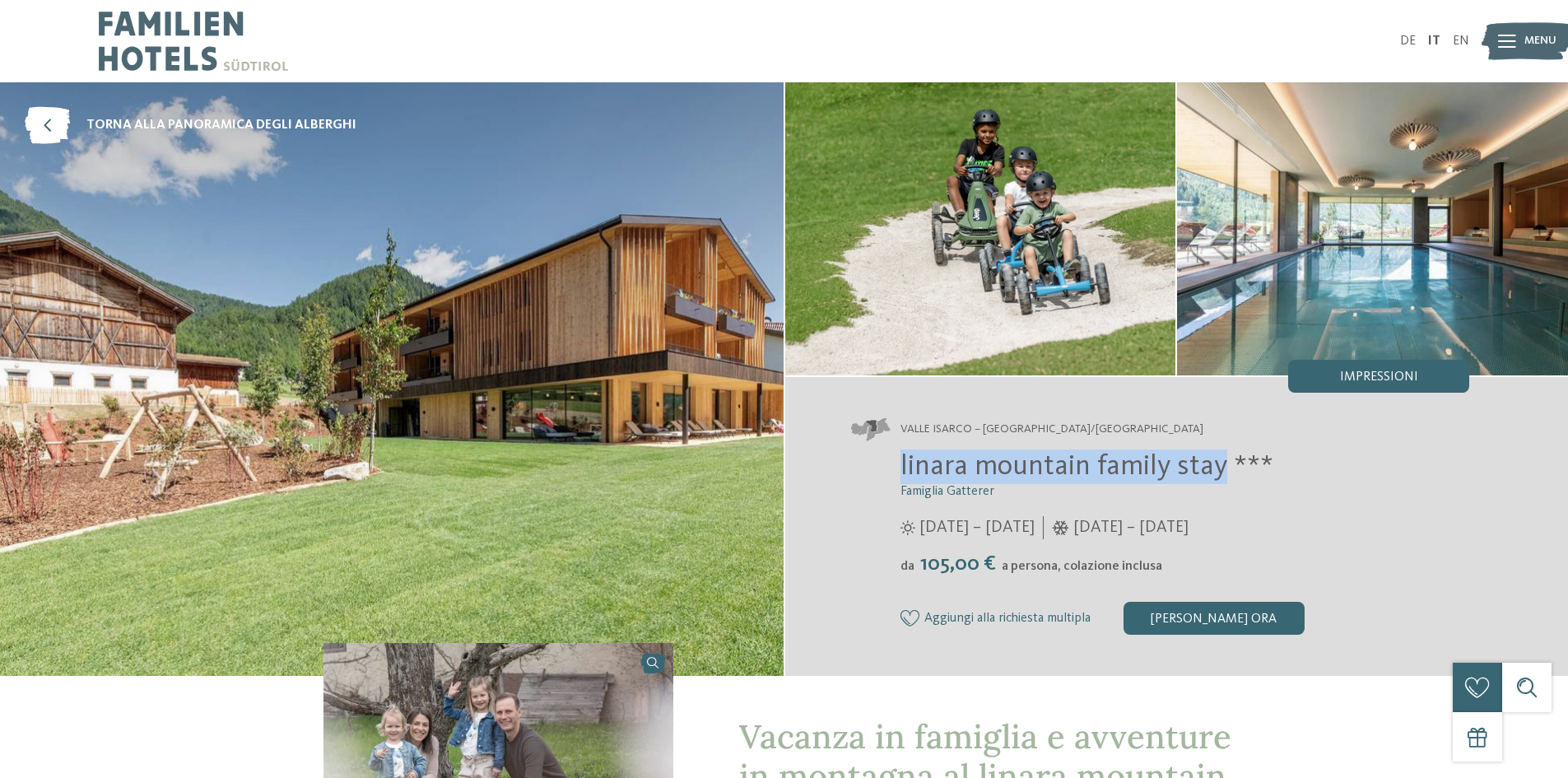
drag, startPoint x: 869, startPoint y: 480, endPoint x: 1218, endPoint y: 467, distance: 349.2
click at [1222, 468] on div "linara mountain family stay *** Famiglia Gatterer 12/07/2025 – 08/11/2025 da" at bounding box center [1161, 542] width 619 height 185
drag, startPoint x: 1201, startPoint y: 463, endPoint x: 1228, endPoint y: 473, distance: 28.8
click at [1228, 473] on span "linara mountain family stay ***" at bounding box center [1087, 466] width 373 height 28
drag, startPoint x: 1226, startPoint y: 467, endPoint x: 920, endPoint y: 470, distance: 306.0
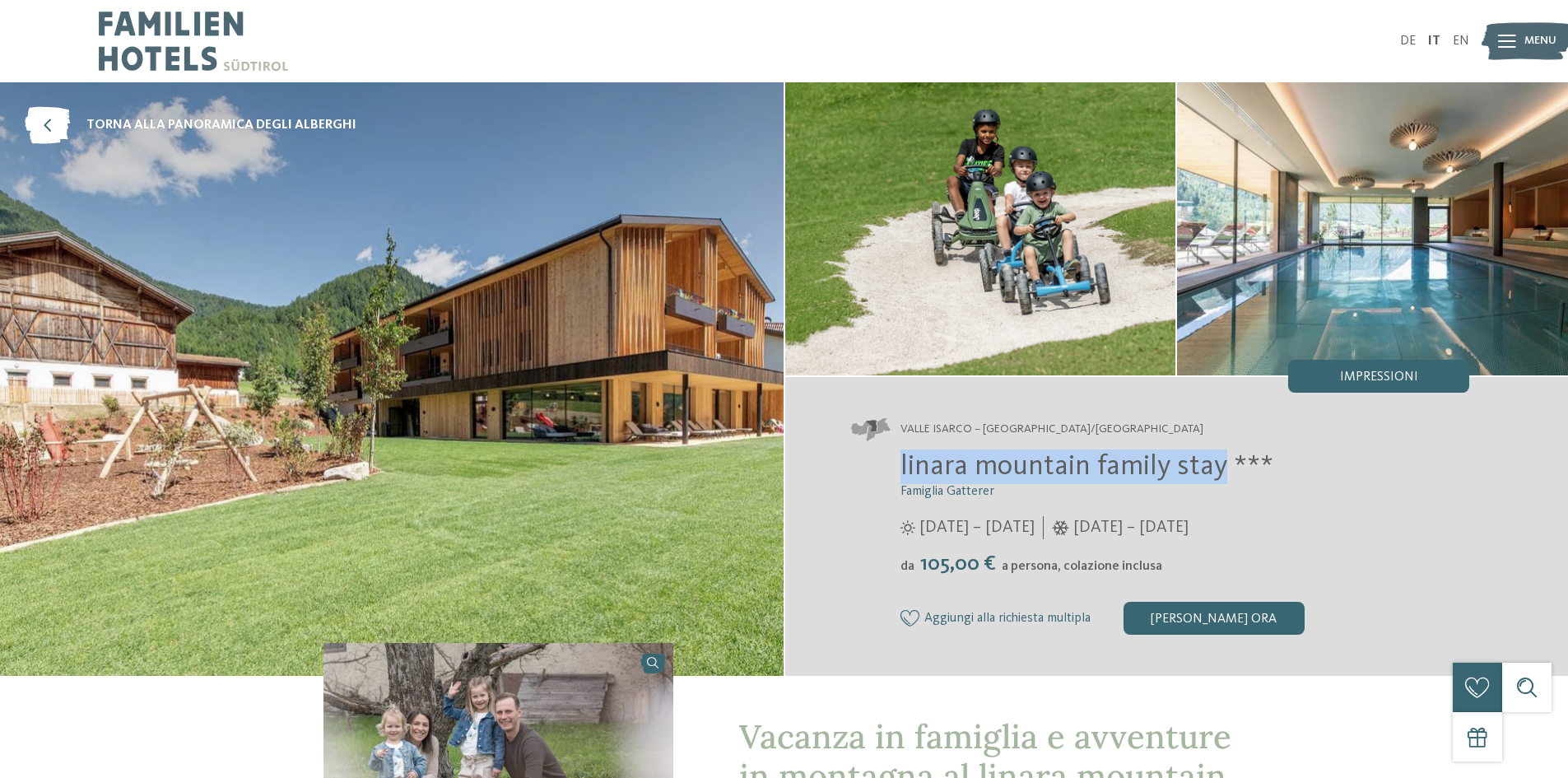
click at [892, 470] on div "linara mountain family stay *** Famiglia Gatterer 12/07/2025 – 08/11/2025 da" at bounding box center [1161, 542] width 619 height 185
copy span "linara mountain family stay"
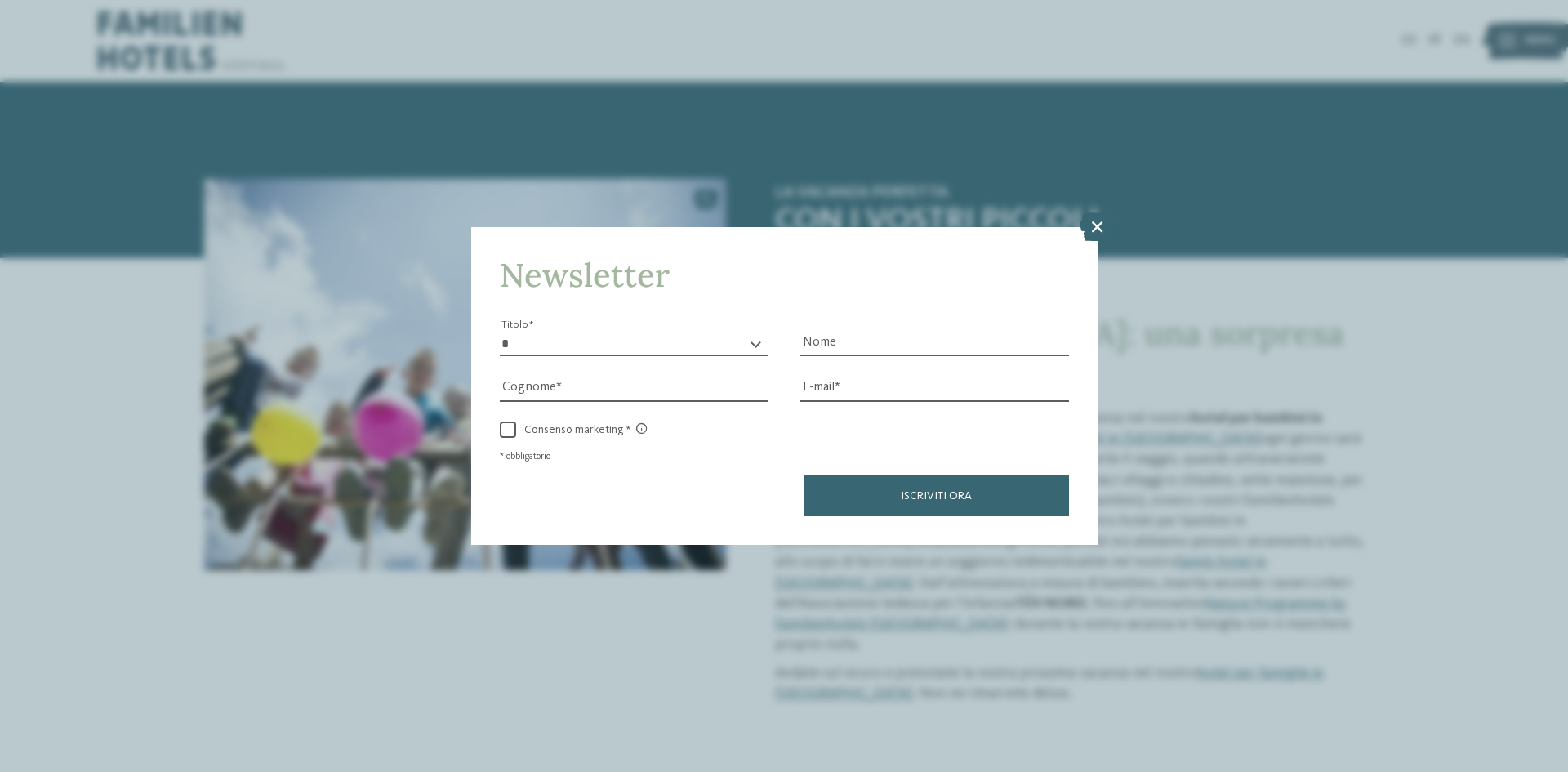
drag, startPoint x: 1100, startPoint y: 227, endPoint x: 1135, endPoint y: 243, distance: 38.5
click at [1104, 227] on icon at bounding box center [1097, 226] width 35 height 28
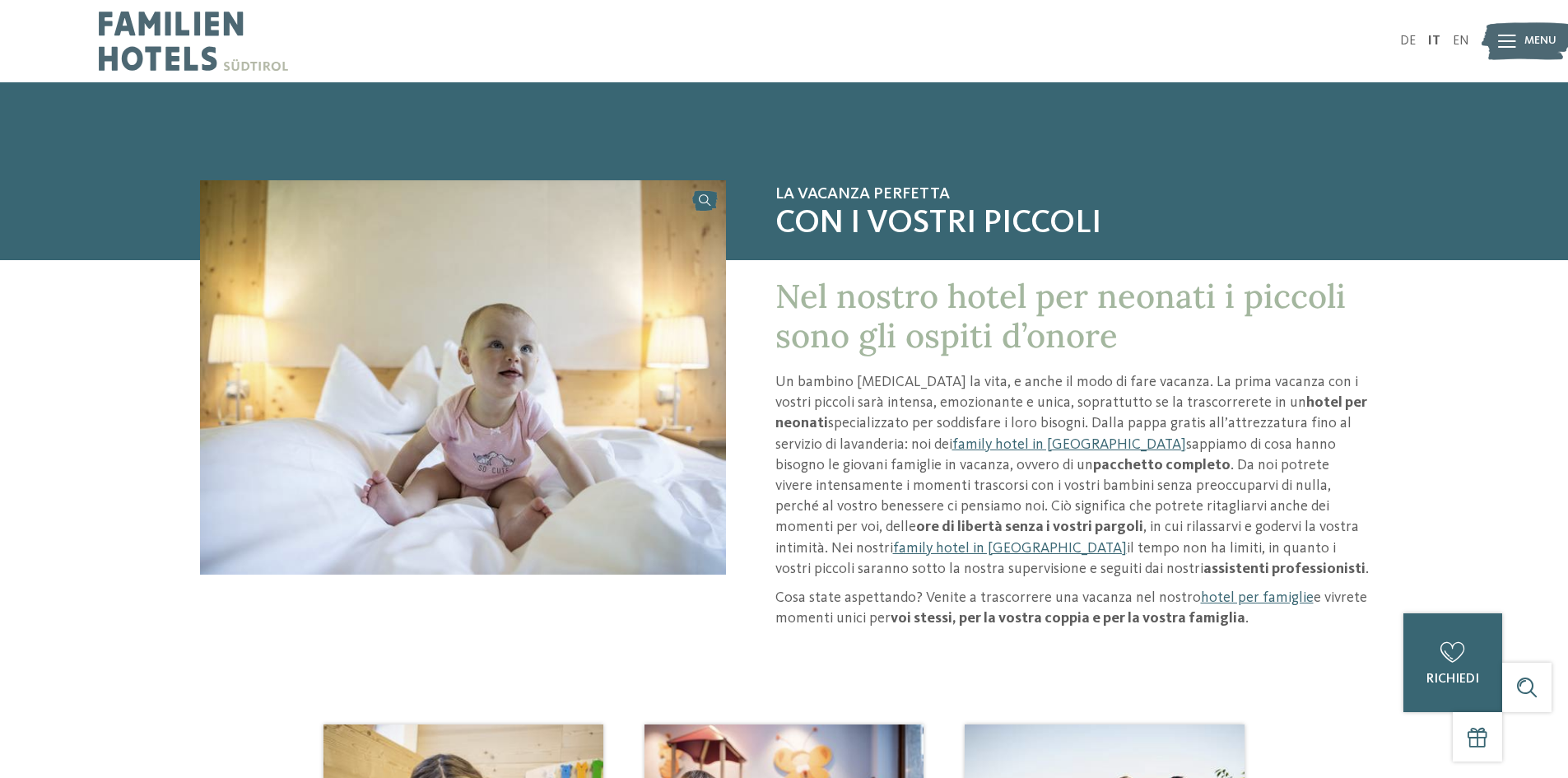
drag, startPoint x: 963, startPoint y: 446, endPoint x: 853, endPoint y: 505, distance: 124.8
click at [963, 448] on link "family hotel in [GEOGRAPHIC_DATA]" at bounding box center [1069, 444] width 234 height 15
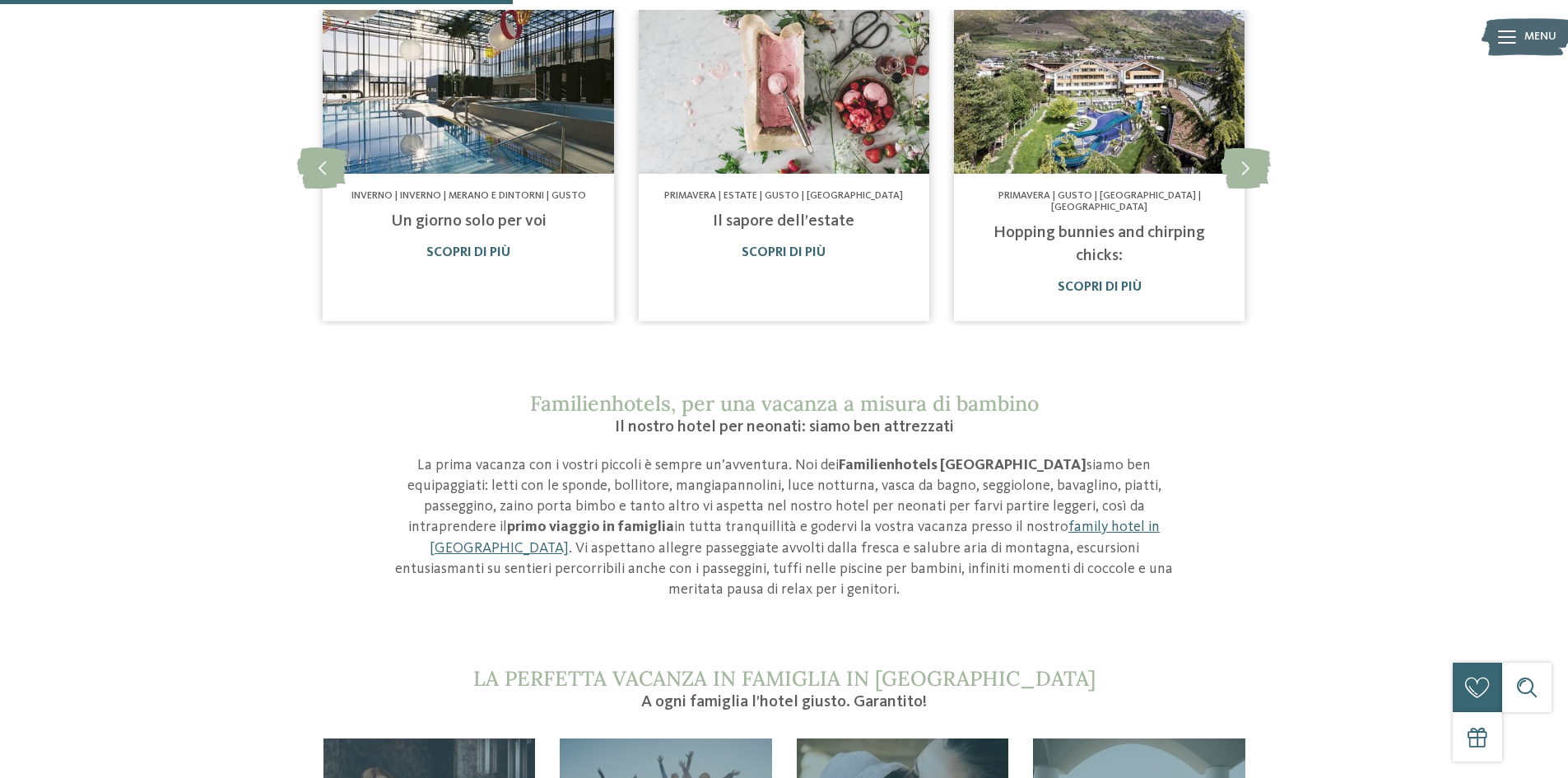
scroll to position [1152, 0]
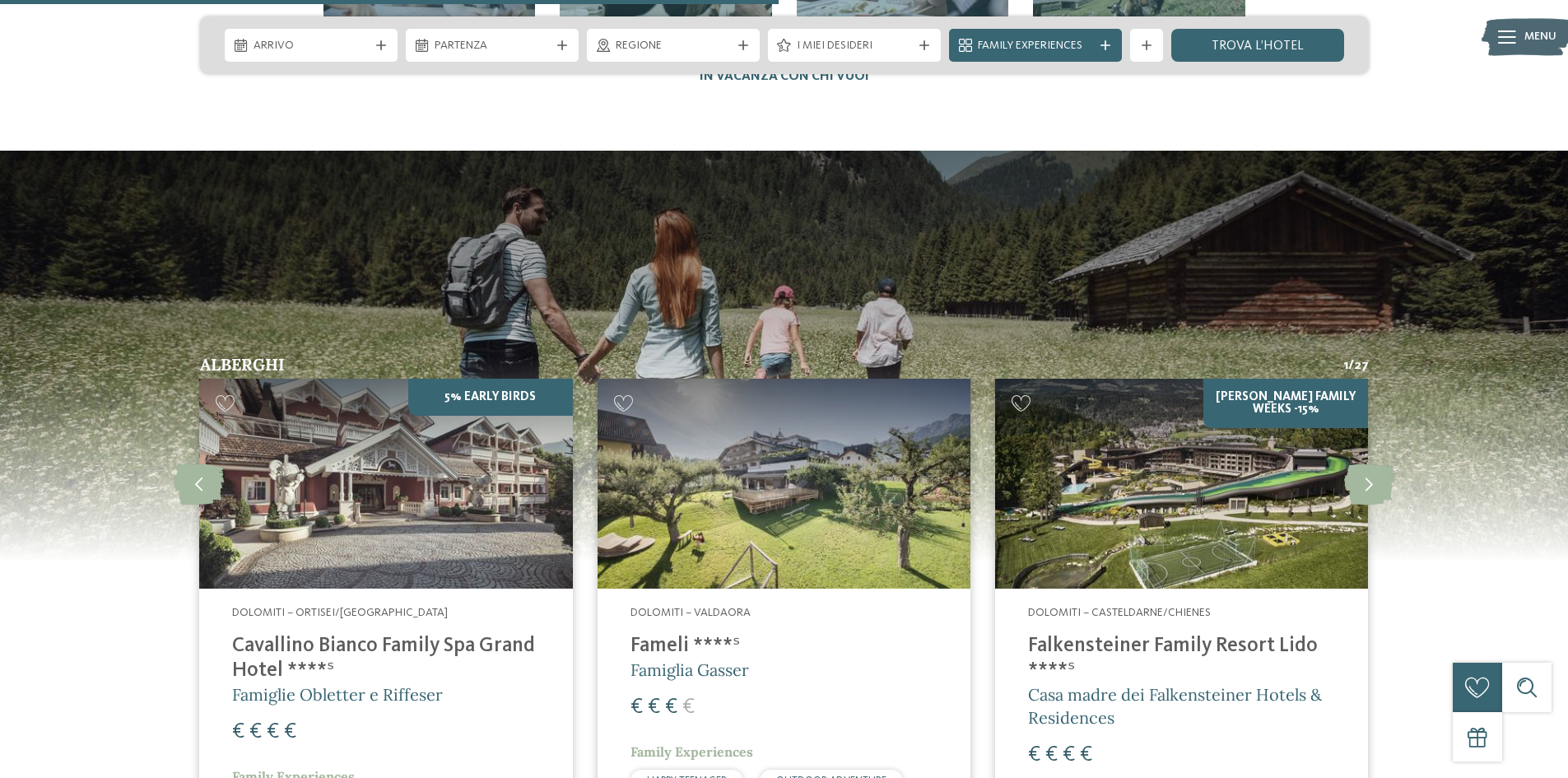
scroll to position [4363, 0]
